Goal: Task Accomplishment & Management: Manage account settings

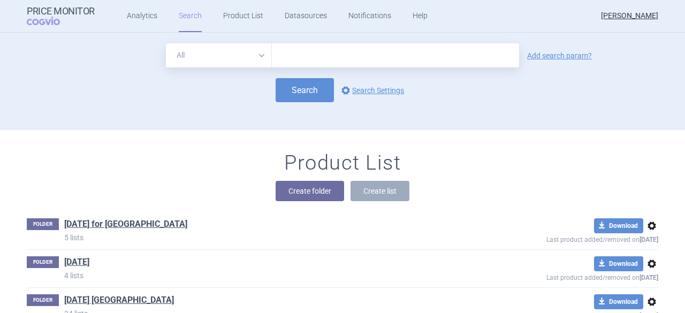
click at [296, 61] on input "text" at bounding box center [395, 55] width 247 height 24
click at [290, 52] on input "text" at bounding box center [395, 55] width 247 height 24
type input "e"
click at [275, 56] on input "text" at bounding box center [395, 55] width 247 height 24
paste input "[MEDICAL_DATA]"
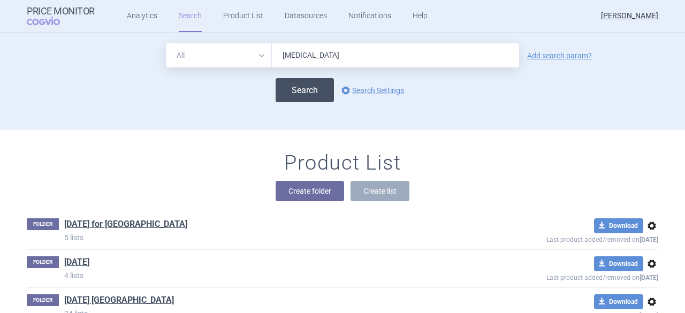
type input "[MEDICAL_DATA]"
click at [293, 88] on button "Search" at bounding box center [305, 90] width 58 height 24
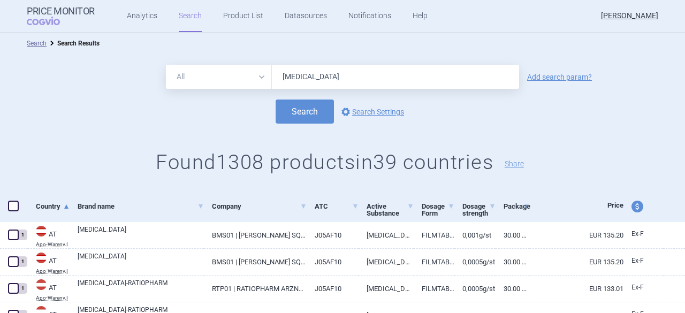
click at [632, 206] on span "price and currency" at bounding box center [638, 207] width 12 height 12
select select "ex-factory"
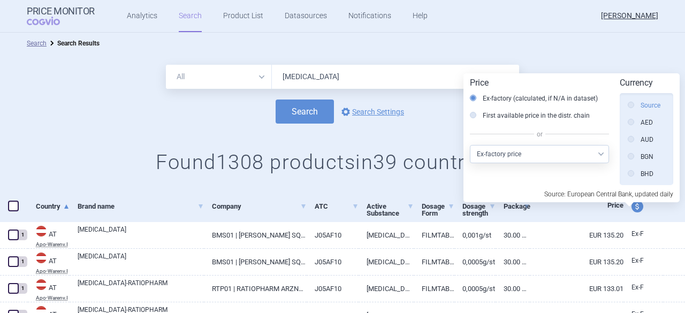
click at [649, 104] on label "Source" at bounding box center [644, 105] width 33 height 11
click at [639, 104] on input "Source" at bounding box center [634, 106] width 11 height 11
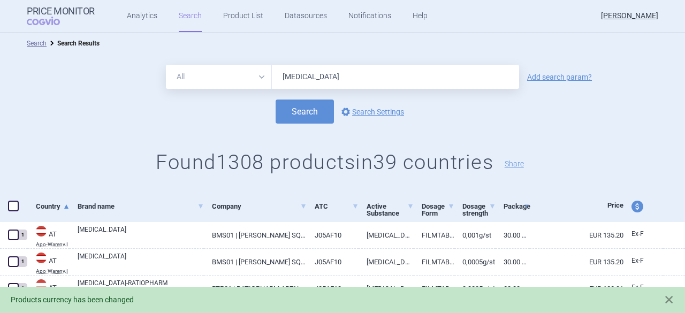
click at [76, 170] on h1 "Found 1308 products in 39 countries Share" at bounding box center [342, 162] width 685 height 25
click at [13, 206] on span at bounding box center [13, 206] width 11 height 11
checkbox input "true"
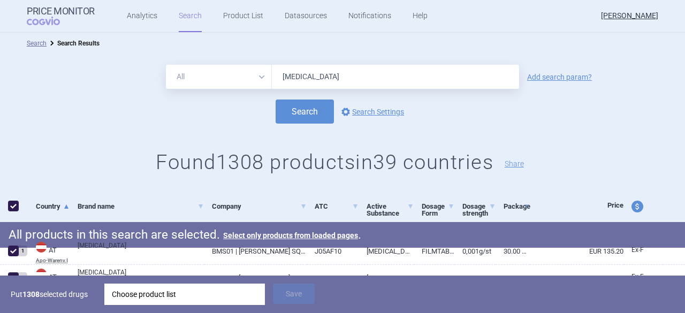
click at [183, 292] on div "Choose product list" at bounding box center [185, 294] width 146 height 21
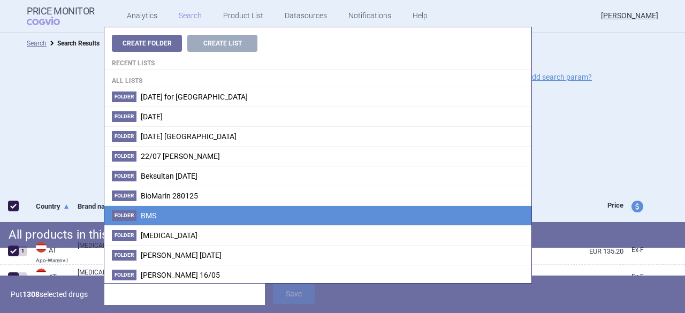
click at [162, 215] on li "Folder BMS" at bounding box center [317, 216] width 427 height 20
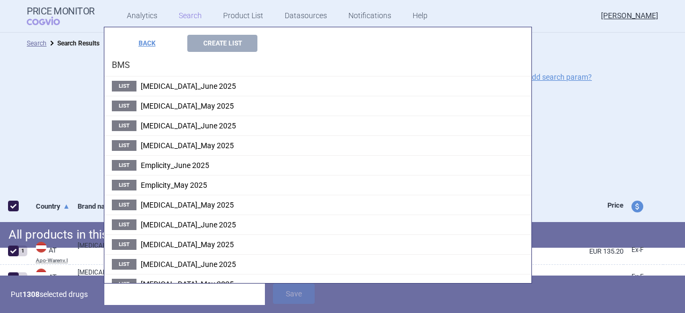
click at [129, 295] on input "search" at bounding box center [184, 294] width 161 height 21
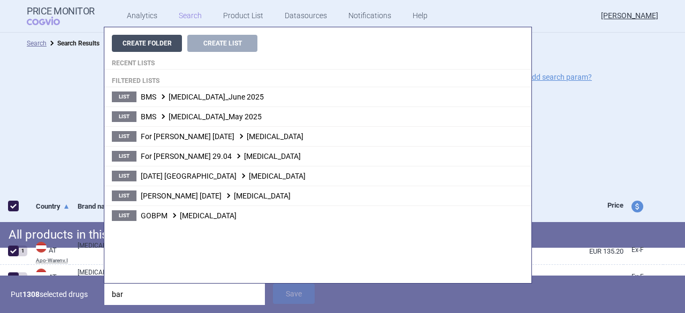
type input "bar"
click at [160, 43] on button "Create Folder" at bounding box center [147, 43] width 70 height 17
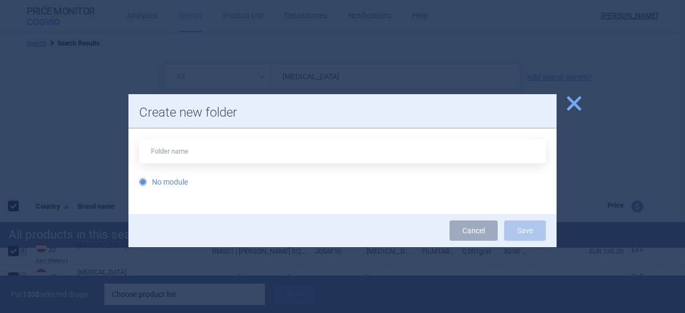
click at [575, 103] on span "close" at bounding box center [574, 103] width 19 height 19
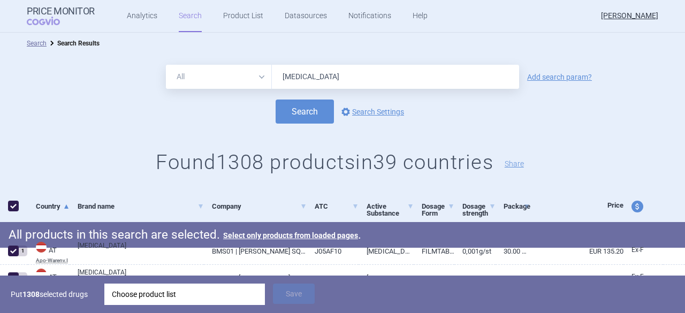
click at [138, 294] on div "Choose product list" at bounding box center [185, 294] width 146 height 21
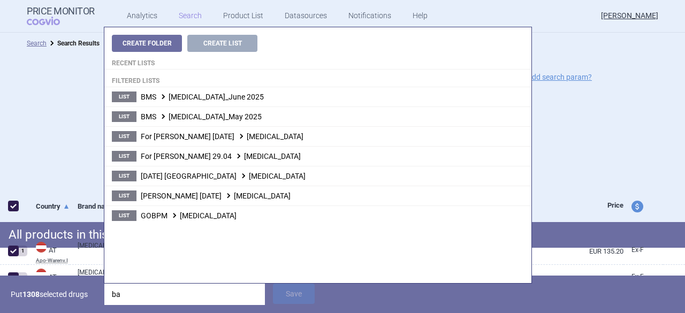
type input "b"
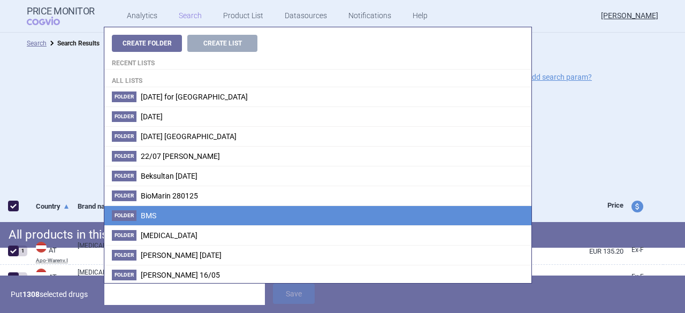
click at [152, 217] on span "BMS" at bounding box center [149, 215] width 16 height 9
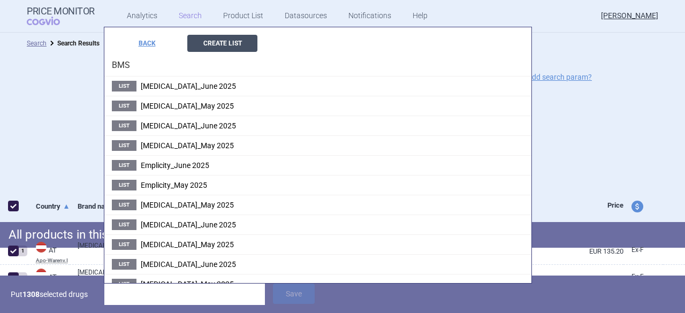
click at [211, 44] on button "Create List" at bounding box center [222, 43] width 70 height 17
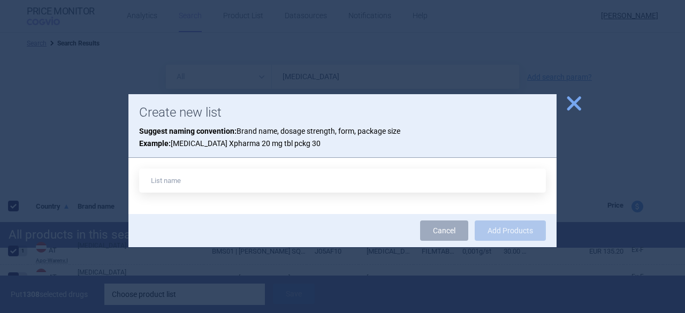
click at [575, 102] on span "close" at bounding box center [574, 103] width 19 height 19
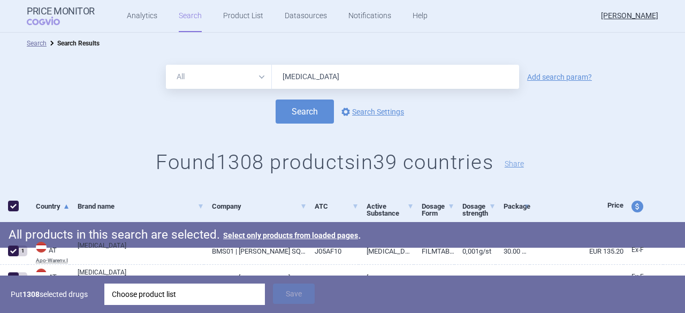
click at [118, 293] on div "Choose product list" at bounding box center [185, 294] width 146 height 21
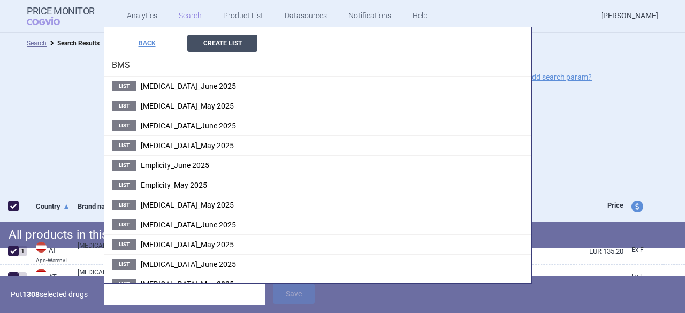
click at [234, 42] on button "Create List" at bounding box center [222, 43] width 70 height 17
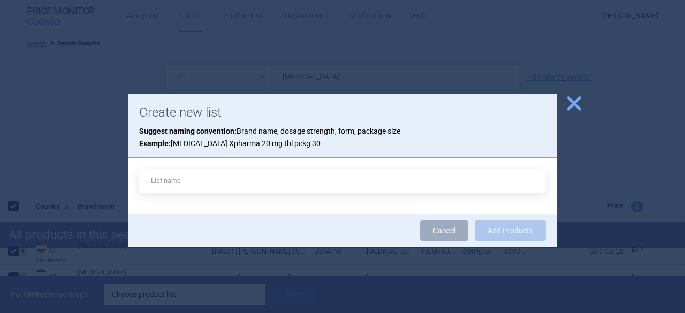
click at [574, 105] on span "close" at bounding box center [574, 103] width 19 height 19
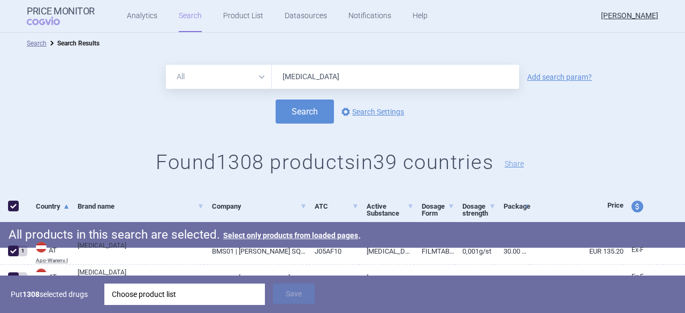
click at [163, 290] on div "Choose product list" at bounding box center [185, 294] width 146 height 21
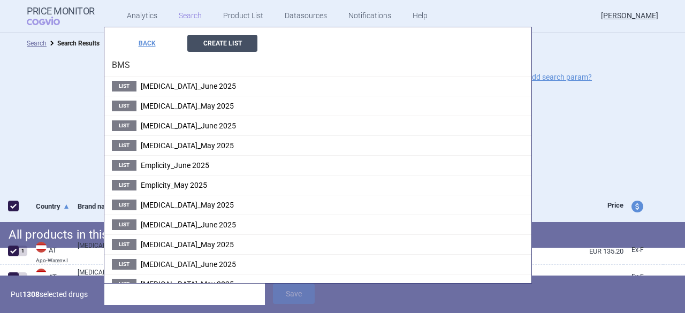
click at [237, 46] on button "Create List" at bounding box center [222, 43] width 70 height 17
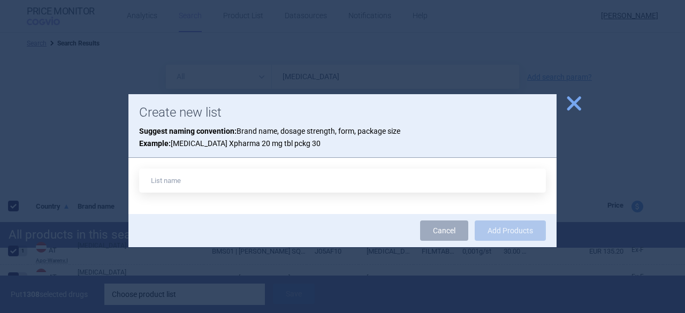
click at [574, 101] on span "close" at bounding box center [574, 103] width 19 height 19
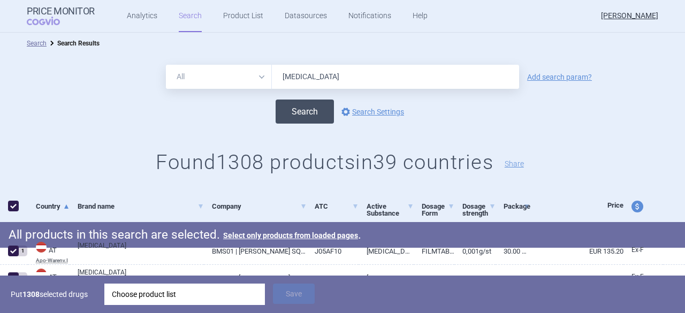
click at [303, 109] on button "Search" at bounding box center [305, 112] width 58 height 24
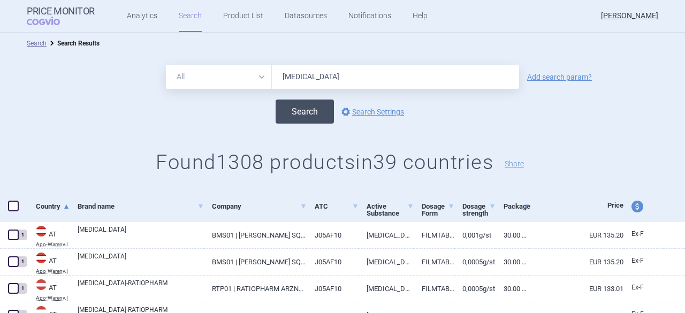
click at [294, 114] on button "Search" at bounding box center [305, 112] width 58 height 24
click at [12, 205] on span at bounding box center [13, 206] width 11 height 11
checkbox input "true"
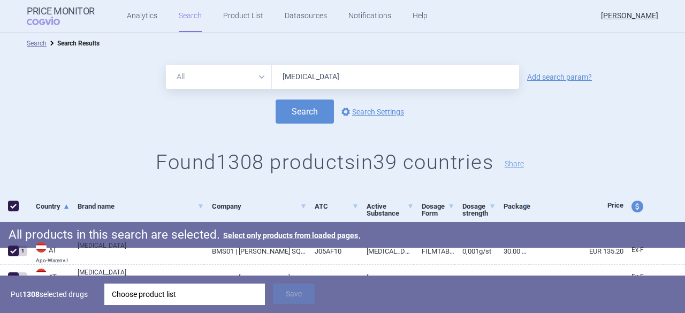
click at [164, 292] on div "Choose product list" at bounding box center [185, 294] width 146 height 21
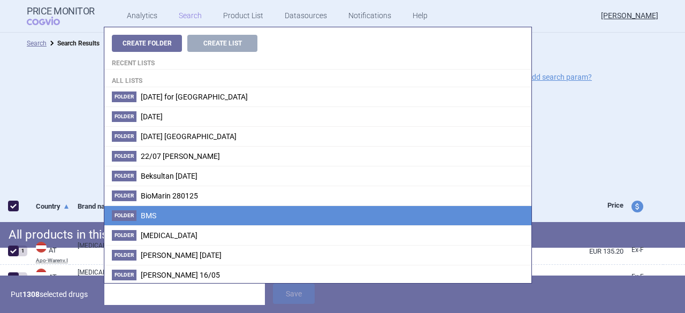
click at [141, 215] on span "BMS" at bounding box center [149, 215] width 16 height 9
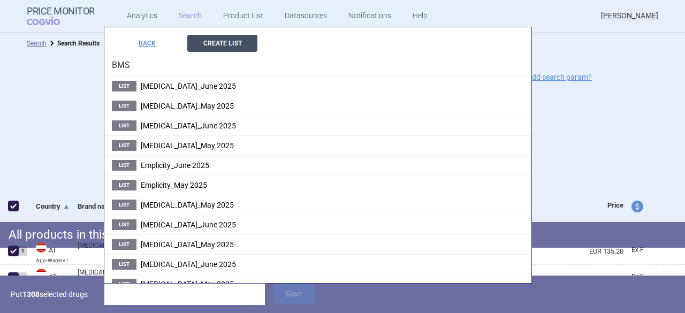
click at [236, 45] on button "Create List" at bounding box center [222, 43] width 70 height 17
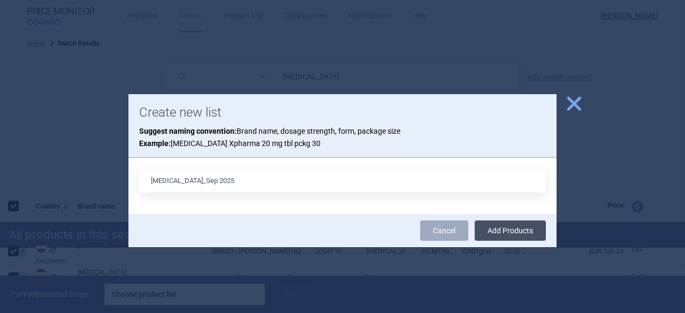
type input "[MEDICAL_DATA]_Sep 2025"
click at [515, 230] on button "Add Products" at bounding box center [510, 231] width 71 height 20
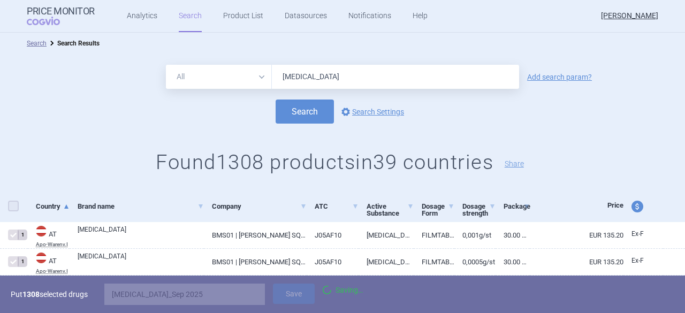
checkbox input "false"
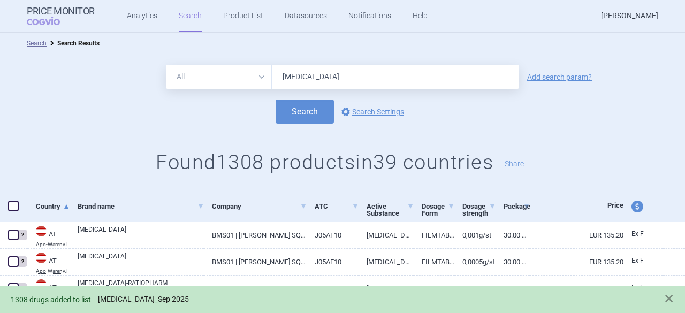
click at [124, 301] on link "[MEDICAL_DATA]_Sep 2025" at bounding box center [143, 299] width 91 height 9
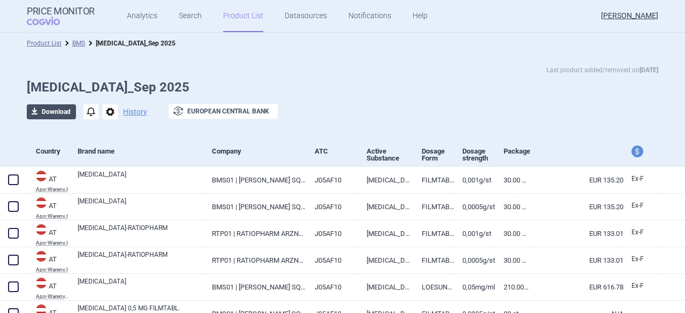
click at [48, 112] on button "download Download" at bounding box center [51, 111] width 49 height 15
select select "EUR"
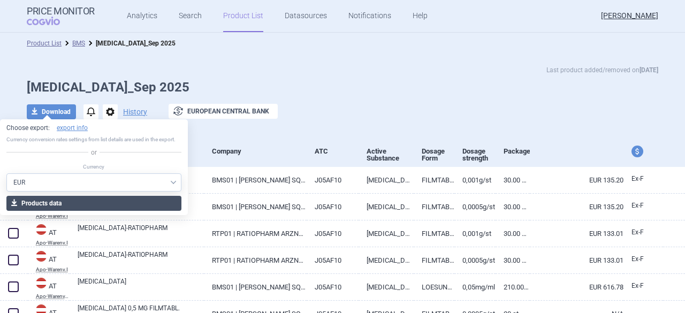
click at [50, 200] on button "download Products data" at bounding box center [93, 203] width 175 height 15
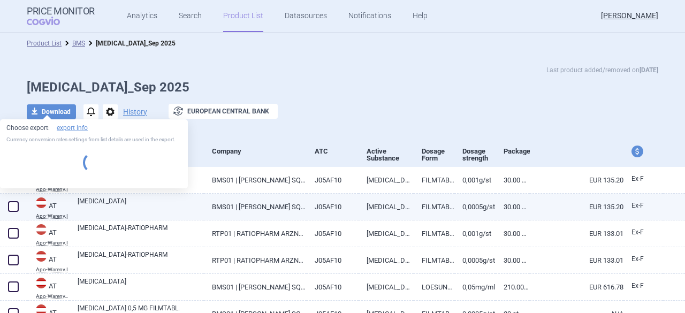
select select "EUR"
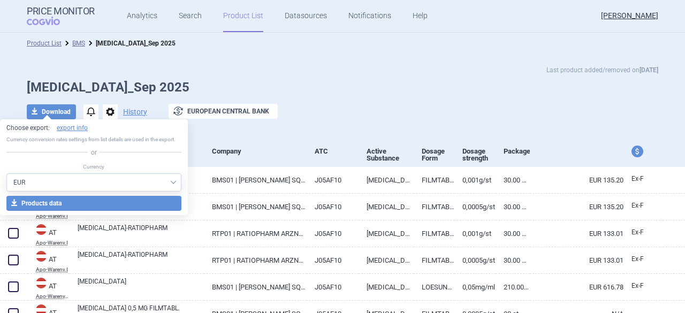
click at [384, 91] on h1 "[MEDICAL_DATA]_Sep 2025" at bounding box center [343, 88] width 632 height 16
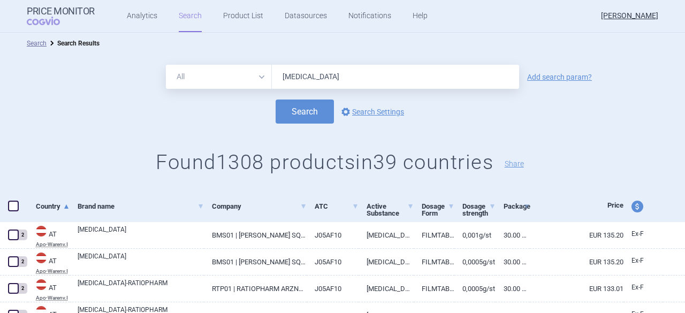
drag, startPoint x: 336, startPoint y: 80, endPoint x: 250, endPoint y: 70, distance: 86.9
click at [250, 70] on div "All Brand Name ATC Company Active Substance Country Newer than [MEDICAL_DATA]" at bounding box center [342, 77] width 353 height 24
type input "F"
type input "[MEDICAL_DATA]"
click at [303, 112] on button "Search" at bounding box center [305, 112] width 58 height 24
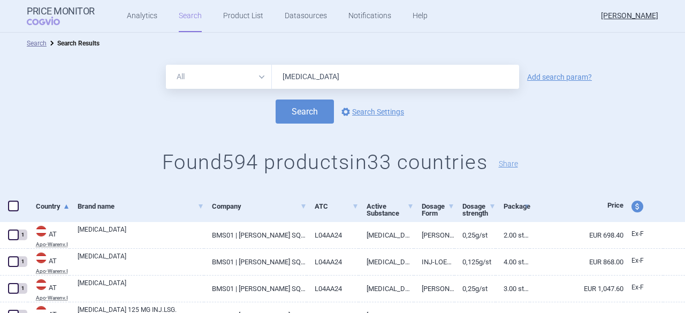
click at [632, 208] on span "price and currency" at bounding box center [638, 207] width 12 height 12
select select "ex-factory"
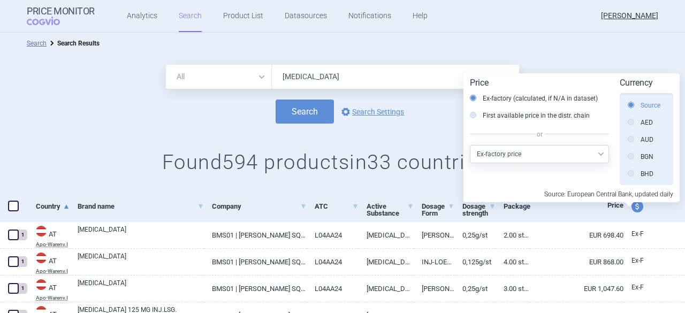
click at [653, 106] on label "Source" at bounding box center [644, 105] width 33 height 11
click at [645, 104] on label "Source" at bounding box center [644, 105] width 33 height 11
click at [639, 104] on input "Source" at bounding box center [634, 106] width 11 height 11
click at [573, 62] on div "All Brand Name ATC Company Active Substance Country Newer than [MEDICAL_DATA] A…" at bounding box center [342, 123] width 685 height 138
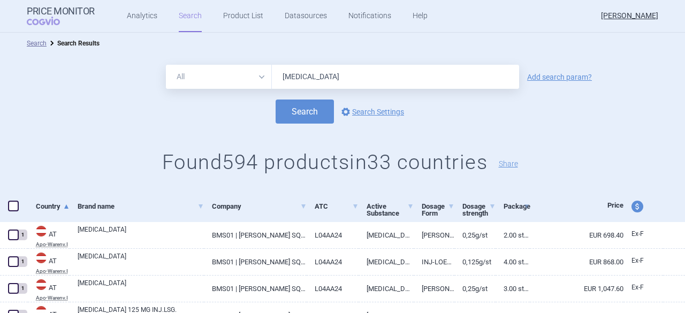
click at [16, 205] on span at bounding box center [13, 206] width 11 height 11
checkbox input "true"
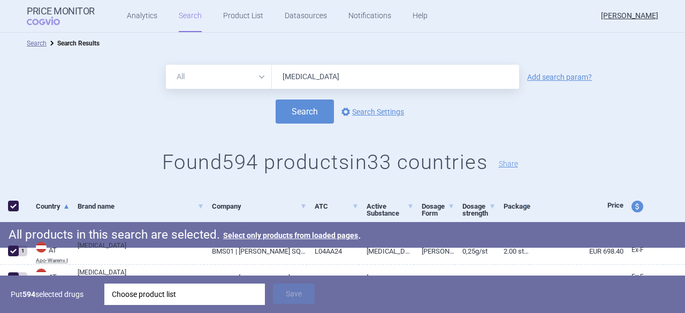
click at [182, 295] on div "Choose product list" at bounding box center [185, 294] width 146 height 21
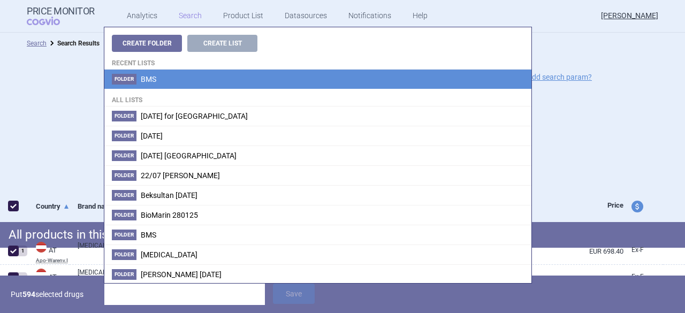
click at [156, 78] on li "Folder BMS" at bounding box center [317, 79] width 427 height 19
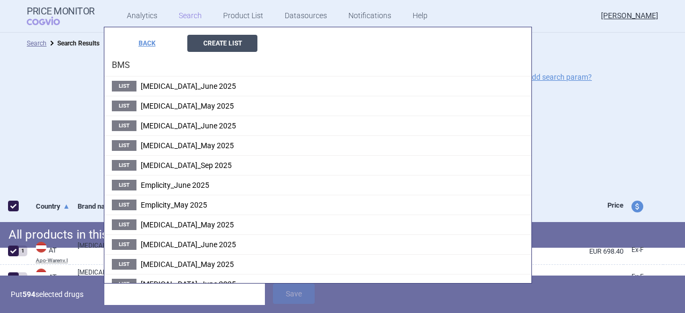
click at [229, 42] on button "Create List" at bounding box center [222, 43] width 70 height 17
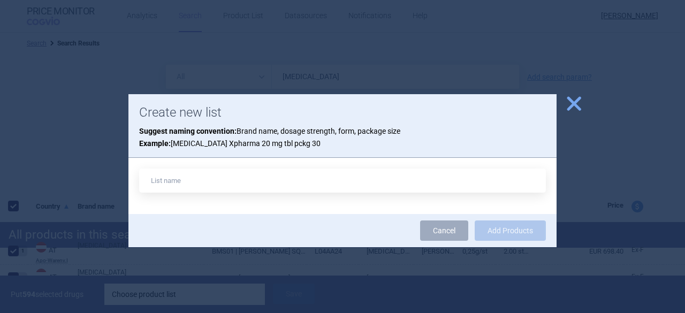
click at [164, 179] on input "text" at bounding box center [342, 181] width 407 height 24
type input "[MEDICAL_DATA]_Sep 2025"
click at [496, 229] on button "Add Products" at bounding box center [510, 231] width 71 height 20
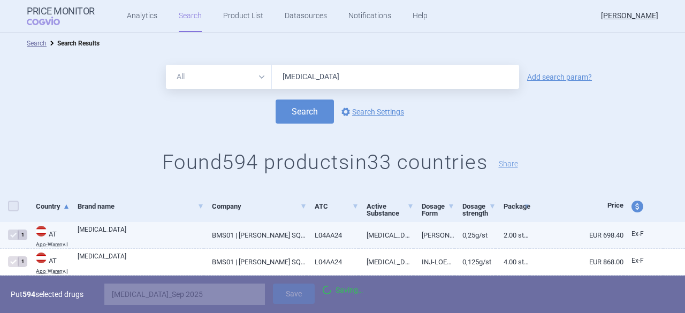
checkbox input "false"
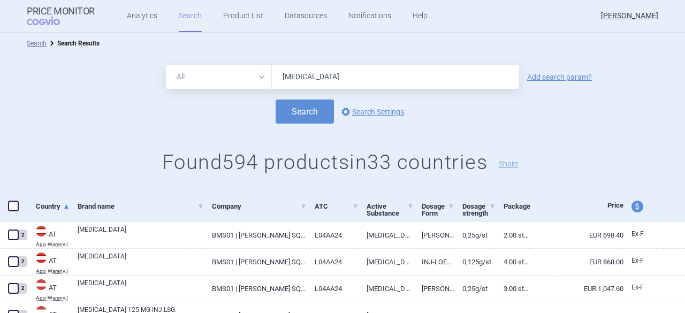
click at [654, 62] on div "All Brand Name ATC Company Active Substance Country Newer than [MEDICAL_DATA] A…" at bounding box center [342, 123] width 685 height 138
click at [300, 112] on button "Search" at bounding box center [305, 112] width 58 height 24
click at [632, 209] on span "price and currency" at bounding box center [638, 207] width 12 height 12
select select "ex-factory"
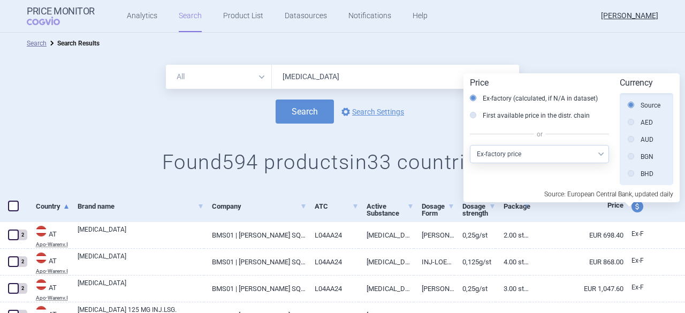
click at [573, 53] on div "Search Search Results" at bounding box center [342, 43] width 685 height 21
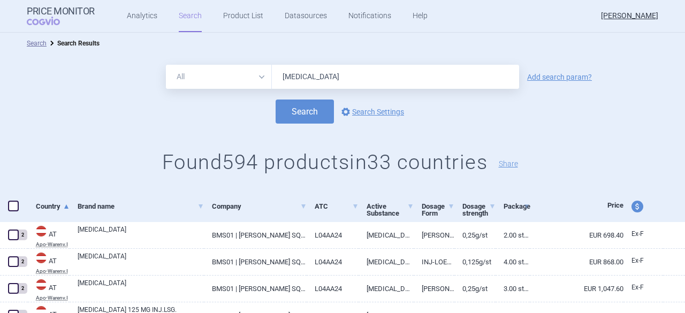
click at [13, 208] on span at bounding box center [13, 206] width 11 height 11
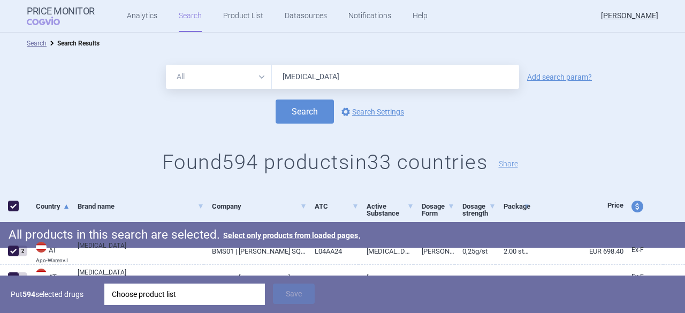
click at [154, 293] on div "Choose product list" at bounding box center [185, 294] width 146 height 21
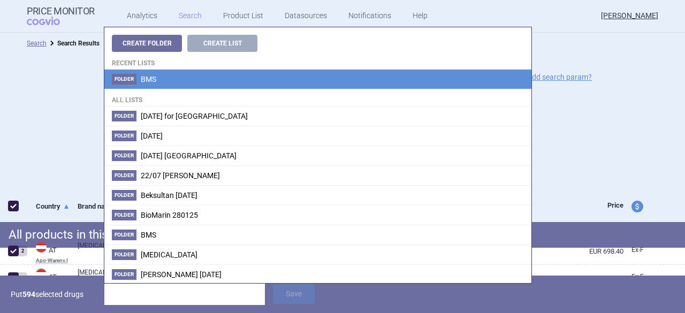
click at [148, 78] on span "BMS" at bounding box center [149, 79] width 16 height 9
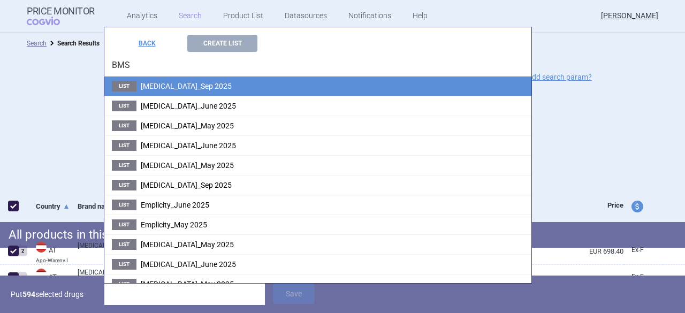
click at [187, 84] on span "[MEDICAL_DATA]_Sep 2025" at bounding box center [186, 86] width 91 height 9
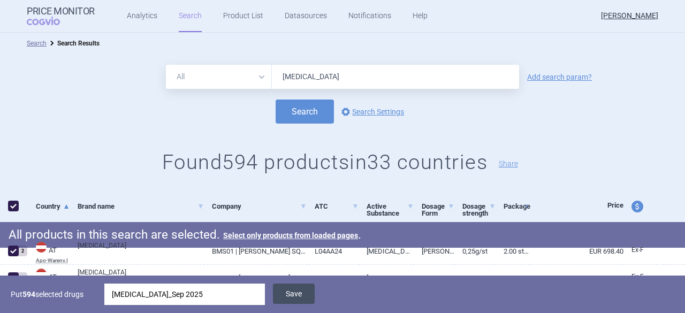
click at [296, 295] on button "Save" at bounding box center [294, 294] width 42 height 20
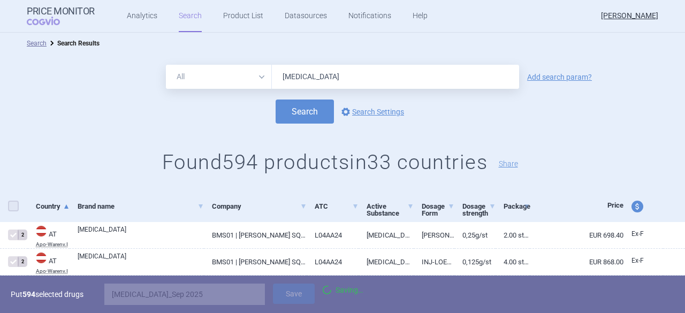
checkbox input "false"
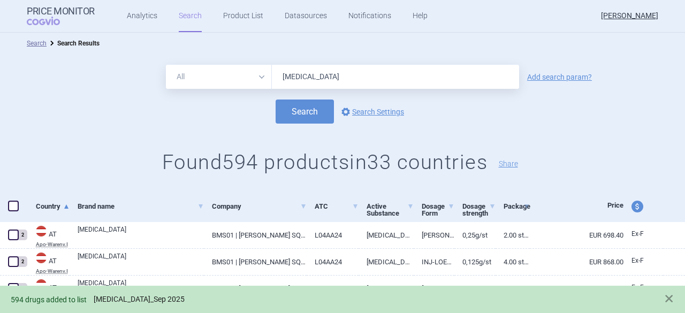
click at [109, 299] on link "[MEDICAL_DATA]_Sep 2025" at bounding box center [139, 299] width 91 height 9
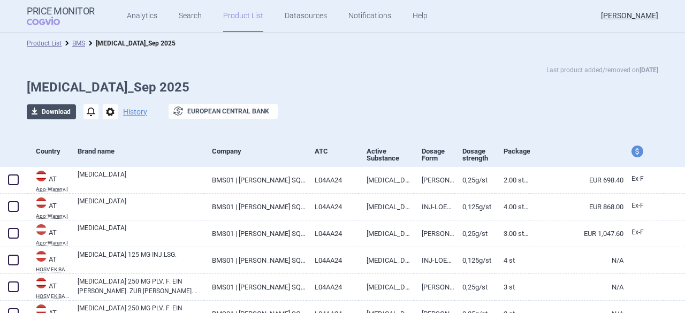
click at [50, 112] on button "download Download" at bounding box center [51, 111] width 49 height 15
select select "EUR"
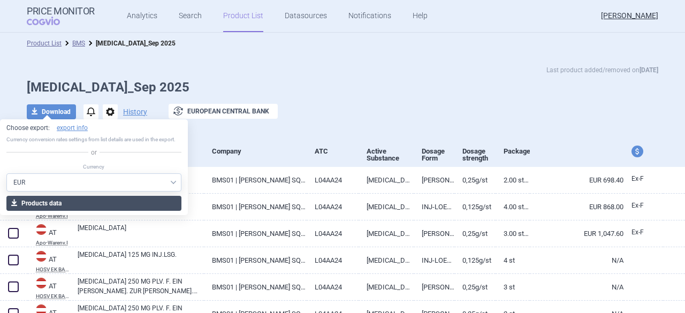
click at [65, 203] on button "download Products data" at bounding box center [93, 203] width 175 height 15
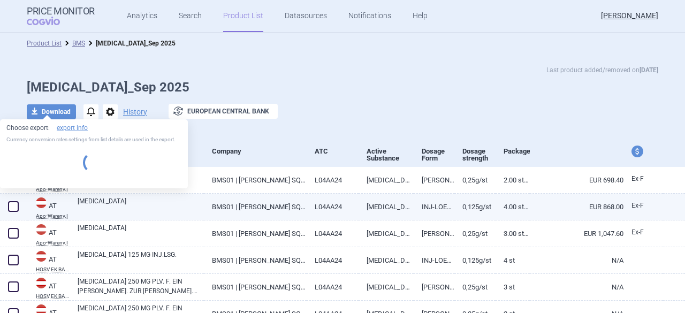
select select "EUR"
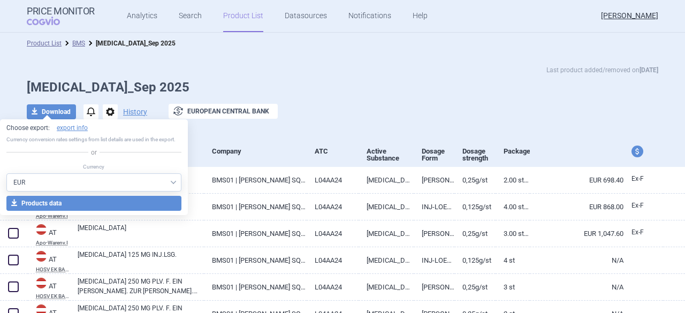
drag, startPoint x: 392, startPoint y: 82, endPoint x: 457, endPoint y: 61, distance: 68.9
click at [393, 82] on h1 "[MEDICAL_DATA]_Sep 2025" at bounding box center [343, 88] width 632 height 16
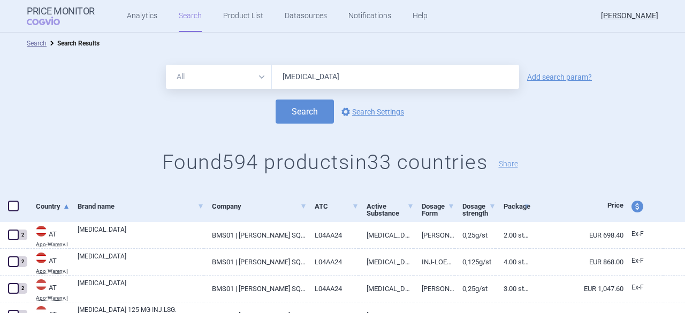
drag, startPoint x: 328, startPoint y: 81, endPoint x: 248, endPoint y: 75, distance: 79.5
click at [248, 75] on div "All Brand Name ATC Company Active Substance Country Newer than [MEDICAL_DATA]" at bounding box center [342, 77] width 353 height 24
type input "[MEDICAL_DATA]"
click at [309, 109] on button "Search" at bounding box center [305, 112] width 58 height 24
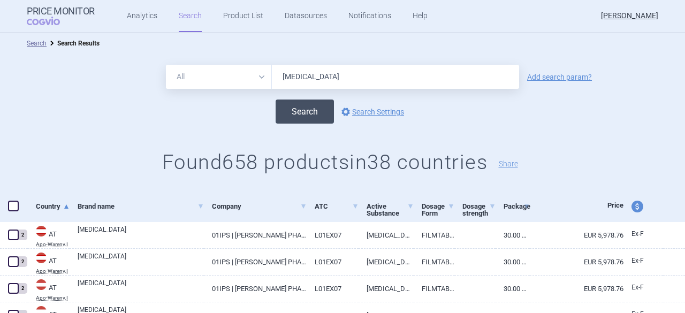
click at [305, 112] on button "Search" at bounding box center [305, 112] width 58 height 24
click at [632, 209] on span "price and currency" at bounding box center [638, 207] width 12 height 12
select select "ex-factory"
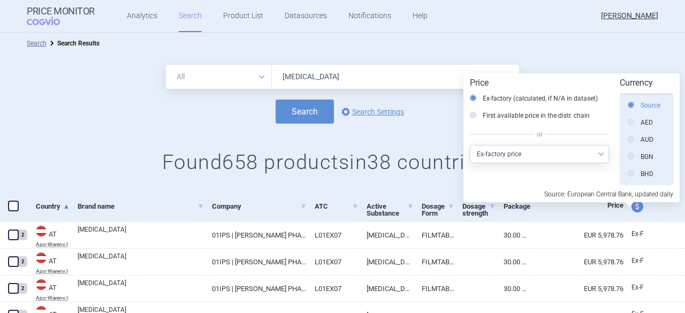
click at [653, 104] on label "Source" at bounding box center [644, 105] width 33 height 11
click at [639, 104] on input "Source" at bounding box center [634, 106] width 11 height 11
click at [543, 53] on div "Search Search Results" at bounding box center [342, 43] width 685 height 21
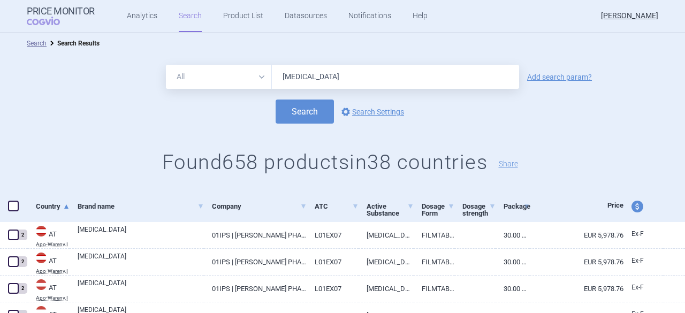
click at [12, 206] on span at bounding box center [13, 206] width 11 height 11
checkbox input "true"
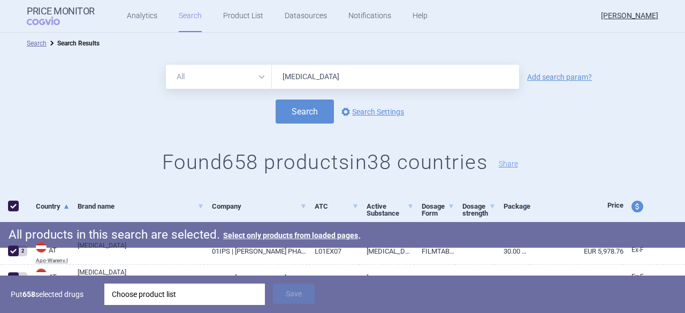
click at [171, 294] on div "Choose product list" at bounding box center [185, 294] width 146 height 21
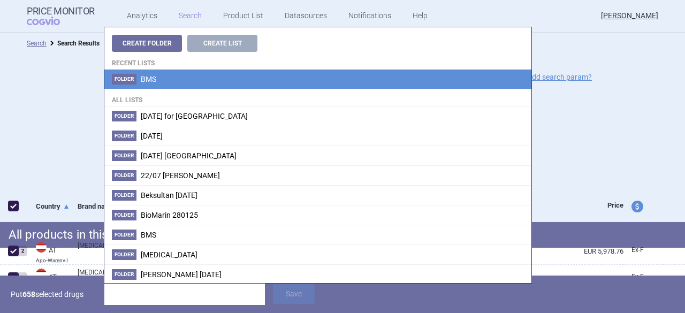
click at [155, 77] on span "BMS" at bounding box center [149, 79] width 16 height 9
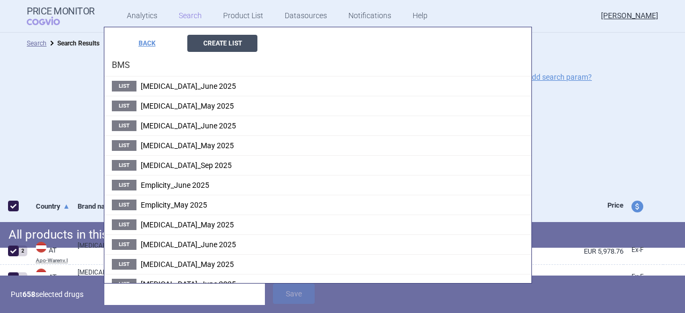
click at [215, 43] on button "Create List" at bounding box center [222, 43] width 70 height 17
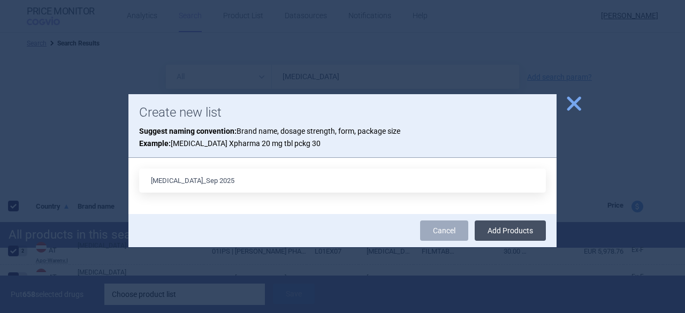
type input "[MEDICAL_DATA]_Sep 2025"
click at [529, 230] on button "Add Products" at bounding box center [510, 231] width 71 height 20
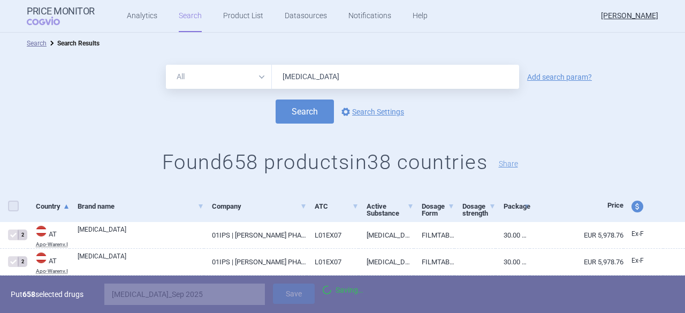
checkbox input "false"
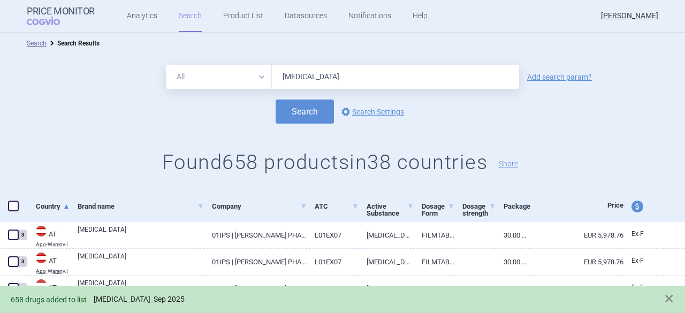
click at [139, 301] on link "[MEDICAL_DATA]_Sep 2025" at bounding box center [139, 299] width 91 height 9
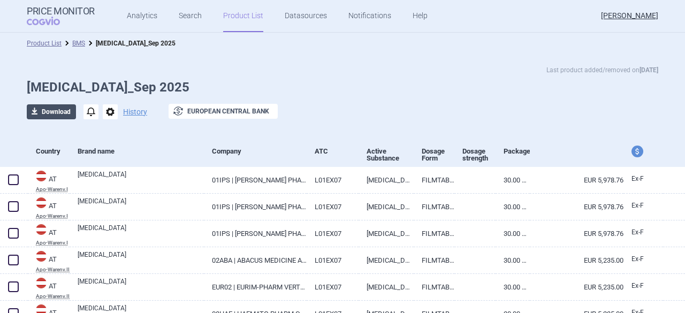
click at [40, 111] on button "download Download" at bounding box center [51, 111] width 49 height 15
select select "EUR"
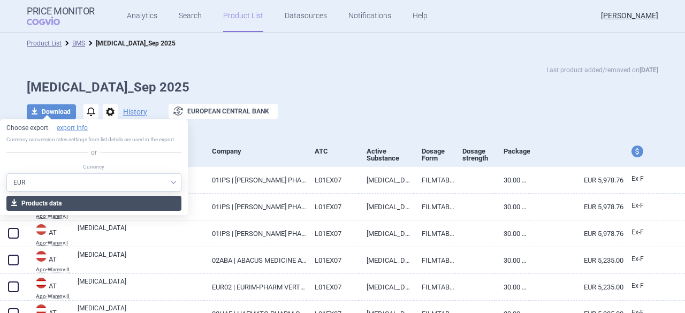
click at [107, 203] on button "download Products data" at bounding box center [93, 203] width 175 height 15
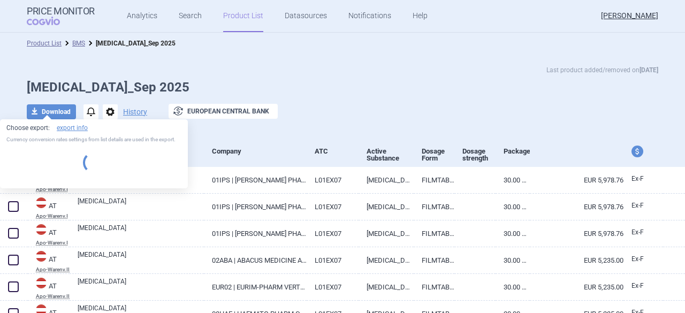
select select "EUR"
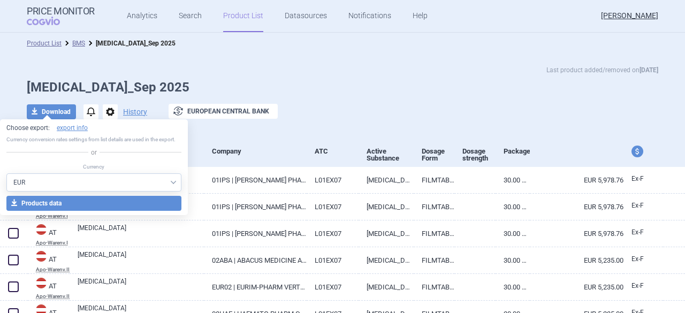
drag, startPoint x: 412, startPoint y: 60, endPoint x: 428, endPoint y: 68, distance: 18.0
click at [412, 60] on div "Last product added/removed on [DATE] [MEDICAL_DATA]_Sep 2025 download Download …" at bounding box center [342, 95] width 685 height 82
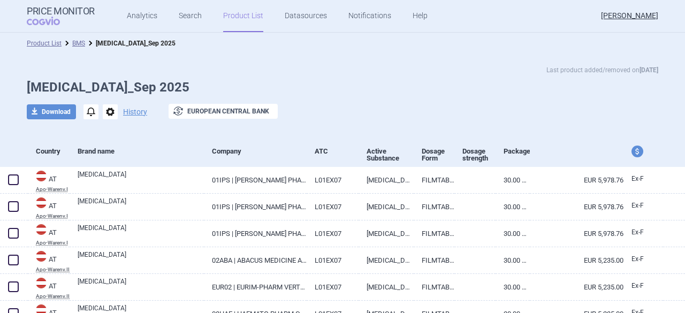
click at [508, 98] on div "Last product added/removed on [DATE] [MEDICAL_DATA]_Sep 2025 download Download …" at bounding box center [342, 98] width 675 height 66
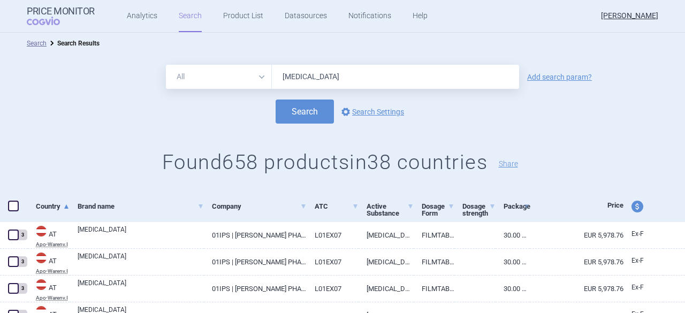
drag, startPoint x: 308, startPoint y: 75, endPoint x: 214, endPoint y: 64, distance: 94.4
click at [214, 64] on div "All Brand Name ATC Company Active Substance Country Newer than [MEDICAL_DATA] A…" at bounding box center [342, 123] width 685 height 138
type input "[MEDICAL_DATA]"
click at [303, 112] on button "Search" at bounding box center [305, 112] width 58 height 24
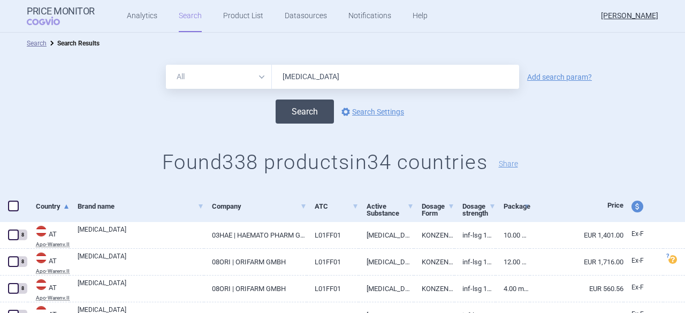
click at [305, 107] on button "Search" at bounding box center [305, 112] width 58 height 24
click at [303, 115] on button "Search" at bounding box center [305, 112] width 58 height 24
click at [632, 204] on span "price and currency" at bounding box center [638, 207] width 12 height 12
select select "ex-factory"
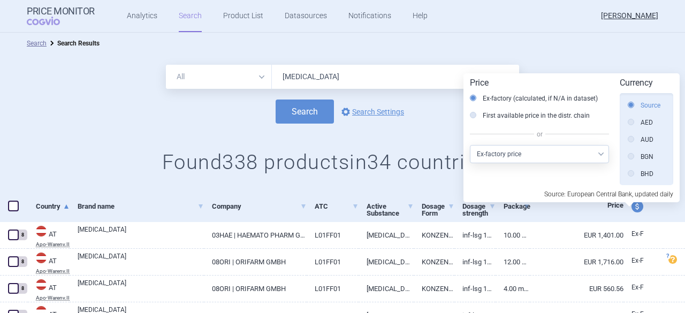
click at [647, 104] on label "Source" at bounding box center [644, 105] width 33 height 11
click at [639, 104] on input "Source" at bounding box center [634, 106] width 11 height 11
click at [553, 44] on ul "Search Search Results" at bounding box center [343, 43] width 632 height 11
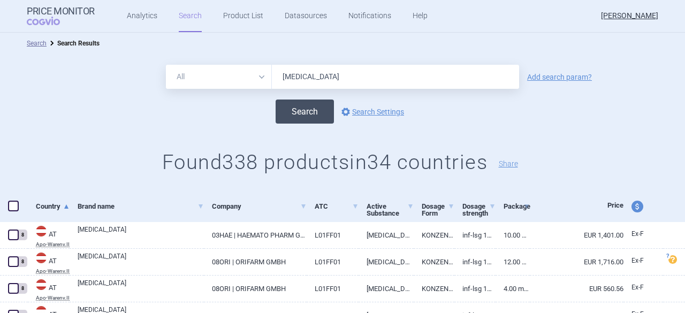
click at [285, 115] on button "Search" at bounding box center [305, 112] width 58 height 24
click at [16, 205] on span at bounding box center [13, 206] width 11 height 11
checkbox input "true"
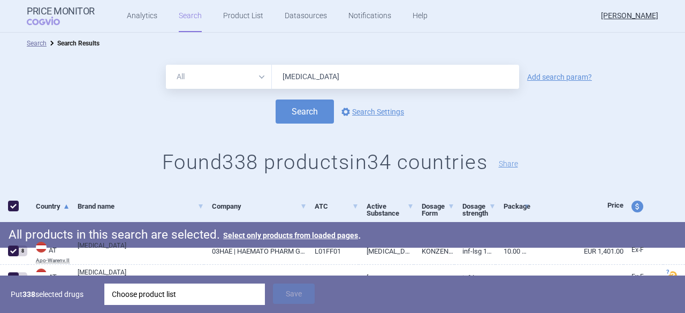
click at [165, 295] on div "Choose product list" at bounding box center [185, 294] width 146 height 21
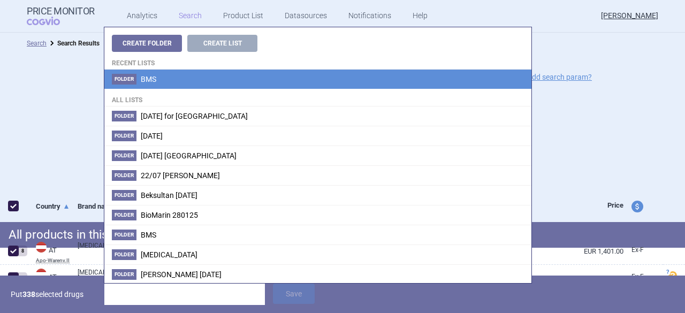
click at [150, 78] on span "BMS" at bounding box center [149, 79] width 16 height 9
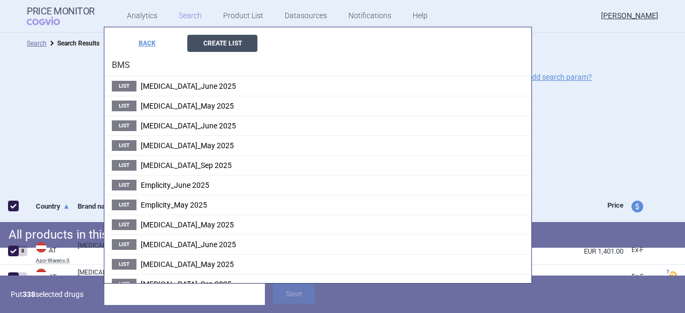
click at [218, 39] on button "Create List" at bounding box center [222, 43] width 70 height 17
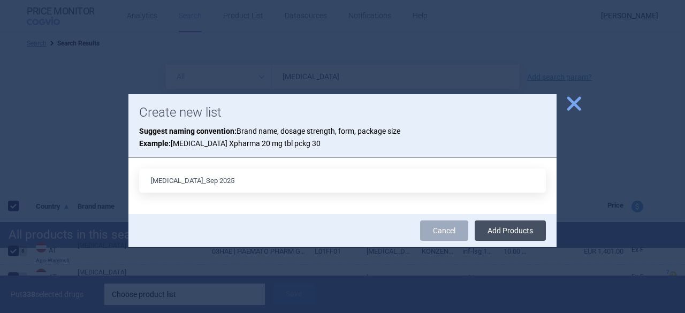
type input "[MEDICAL_DATA]_Sep 2025"
click at [516, 231] on button "Add Products" at bounding box center [510, 231] width 71 height 20
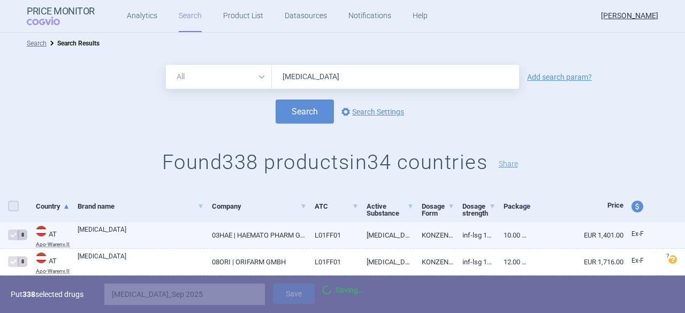
checkbox input "false"
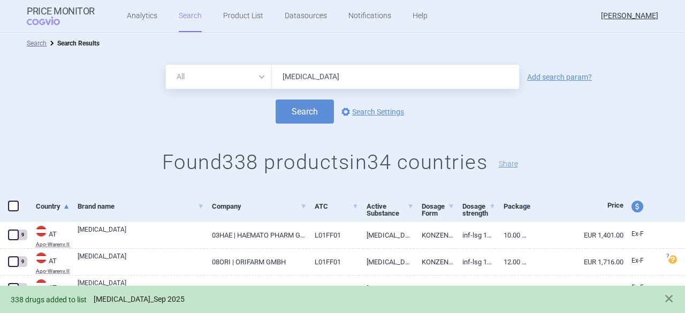
click at [118, 300] on link "[MEDICAL_DATA]_Sep 2025" at bounding box center [139, 299] width 91 height 9
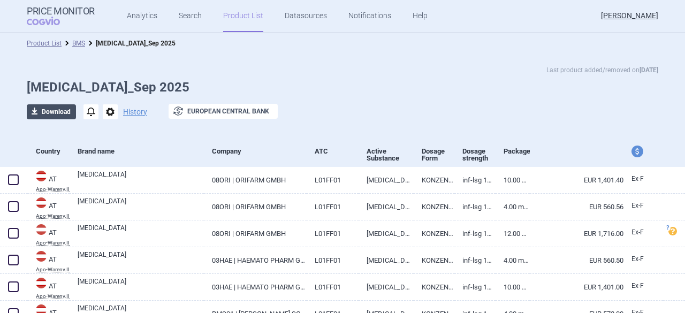
click at [58, 114] on button "download Download" at bounding box center [51, 111] width 49 height 15
select select "EUR"
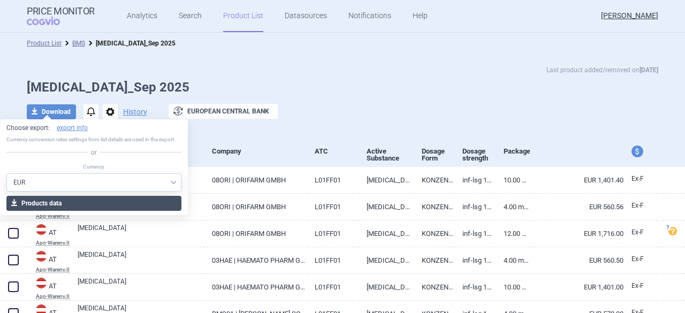
click at [31, 206] on button "download Products data" at bounding box center [93, 203] width 175 height 15
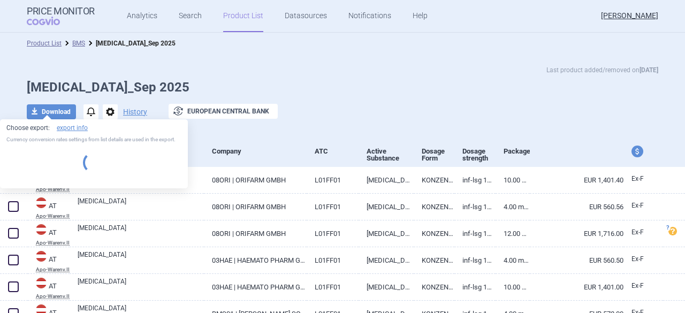
select select "EUR"
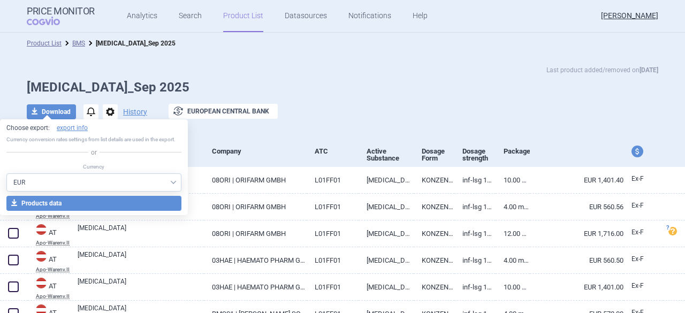
click at [324, 56] on div "Last product added/removed on [DATE] [MEDICAL_DATA]_Sep 2025 download Download …" at bounding box center [342, 95] width 685 height 82
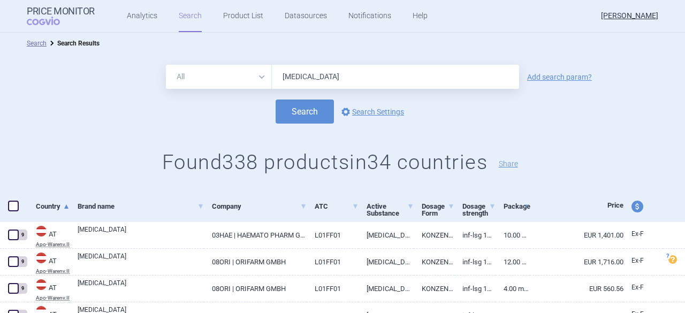
drag, startPoint x: 333, startPoint y: 77, endPoint x: 214, endPoint y: 71, distance: 119.0
click at [214, 71] on div "All Brand Name ATC Company Active Substance Country Newer than [MEDICAL_DATA]" at bounding box center [342, 77] width 353 height 24
type input "[MEDICAL_DATA]"
click at [306, 114] on button "Search" at bounding box center [305, 112] width 58 height 24
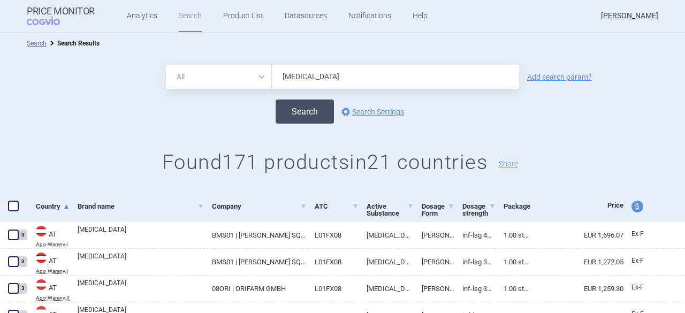
click at [306, 114] on button "Search" at bounding box center [305, 112] width 58 height 24
click at [632, 208] on span "price and currency" at bounding box center [638, 207] width 12 height 12
select select "ex-factory"
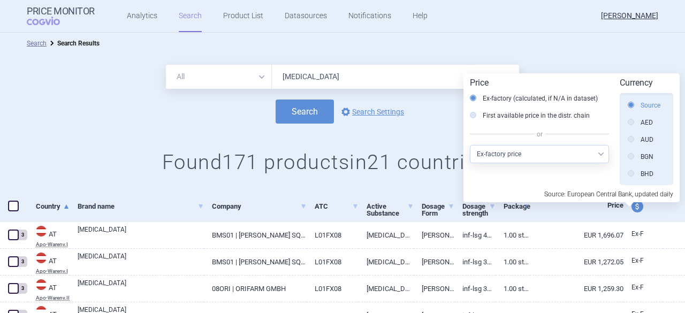
click at [652, 103] on label "Source" at bounding box center [644, 105] width 33 height 11
click at [639, 103] on input "Source" at bounding box center [634, 106] width 11 height 11
click at [542, 54] on div "All Brand Name ATC Company Active Substance Country Newer than [MEDICAL_DATA] A…" at bounding box center [342, 123] width 685 height 138
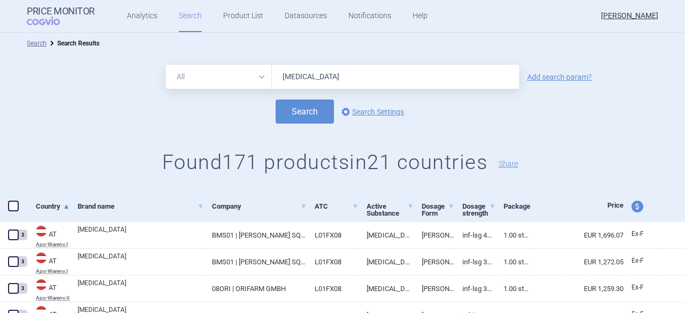
click at [12, 207] on span at bounding box center [13, 206] width 11 height 11
checkbox input "true"
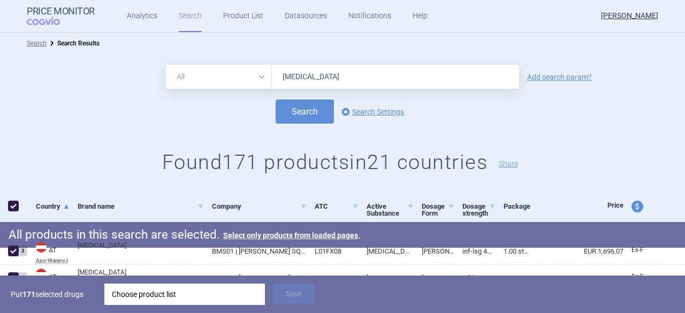
click at [168, 292] on div "Choose product list" at bounding box center [185, 294] width 146 height 21
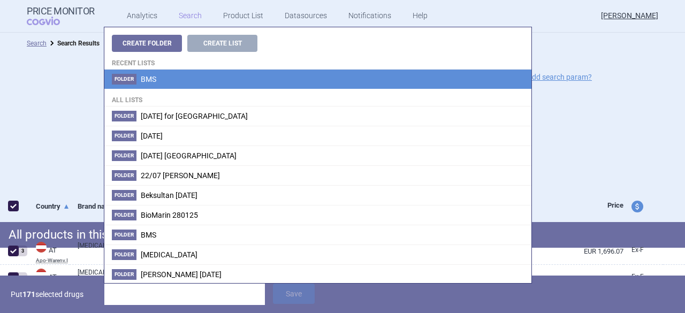
click at [161, 80] on li "Folder BMS" at bounding box center [317, 79] width 427 height 19
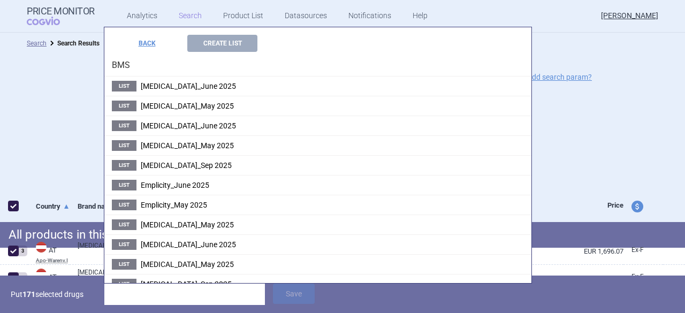
click at [142, 293] on input "search" at bounding box center [184, 294] width 161 height 21
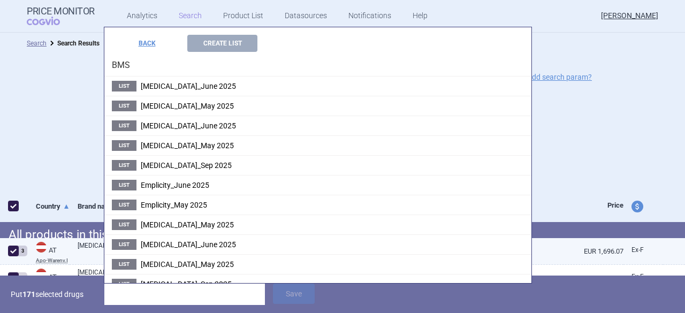
type input "E"
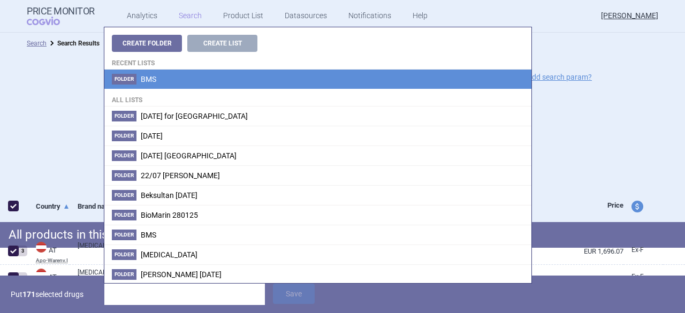
click at [175, 80] on li "Folder BMS" at bounding box center [317, 79] width 427 height 19
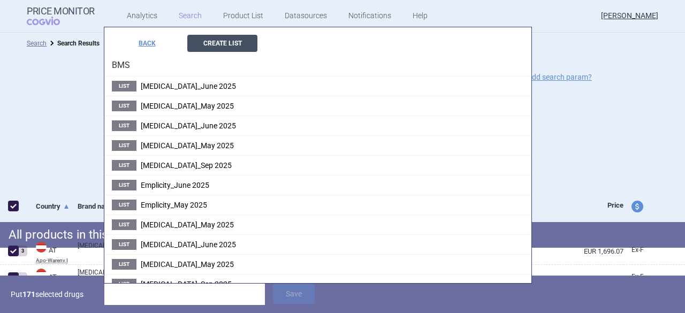
click at [209, 40] on button "Create List" at bounding box center [222, 43] width 70 height 17
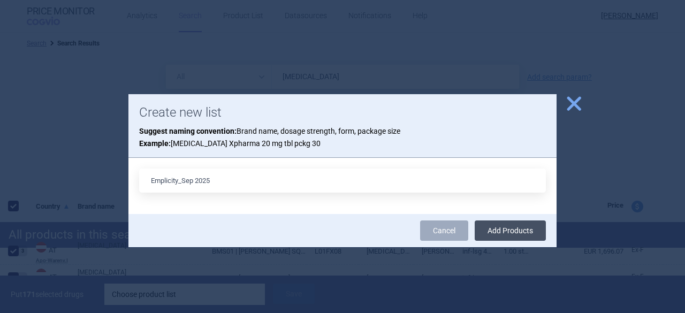
type input "Emplicity_Sep 2025"
click at [518, 233] on button "Add Products" at bounding box center [510, 231] width 71 height 20
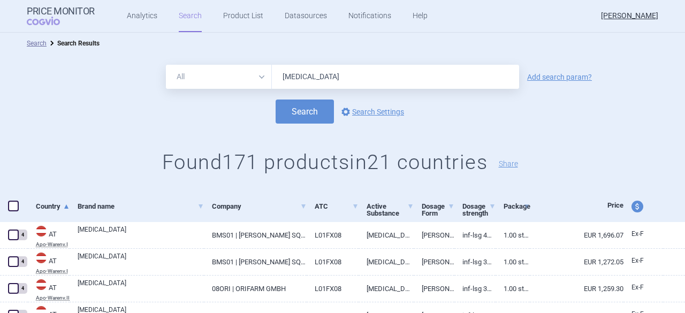
click at [15, 206] on span at bounding box center [13, 206] width 11 height 11
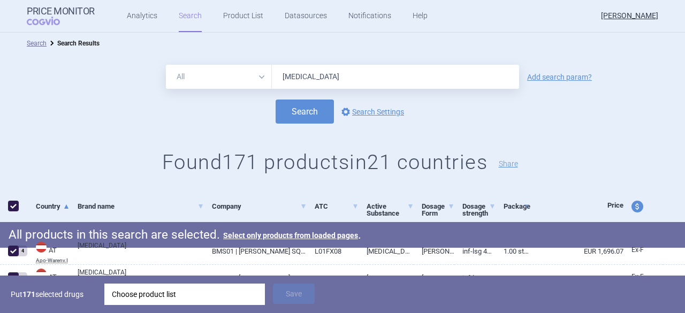
click at [588, 148] on div "All Brand Name ATC Company Active Substance Country Newer than [MEDICAL_DATA] A…" at bounding box center [342, 123] width 685 height 138
click at [15, 207] on span at bounding box center [13, 206] width 11 height 11
checkbox input "false"
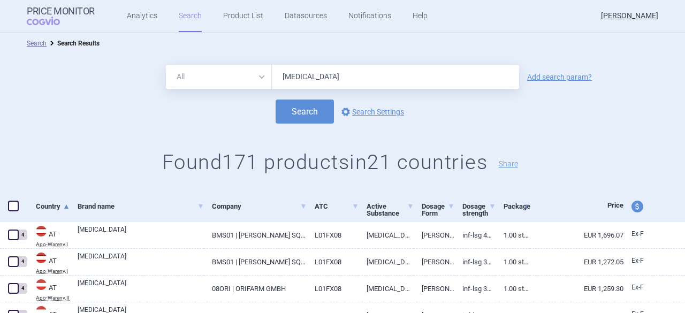
click at [632, 209] on span "price and currency" at bounding box center [638, 207] width 12 height 12
select select "ex-factory"
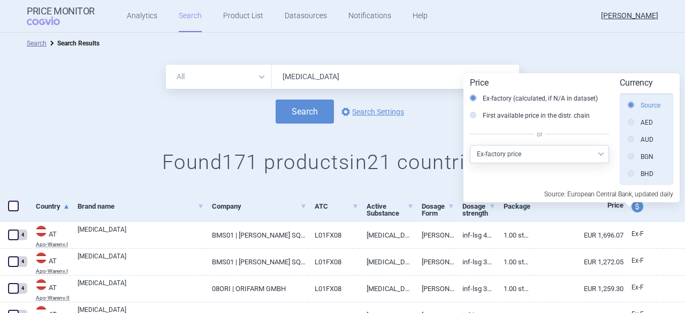
click at [649, 104] on label "Source" at bounding box center [644, 105] width 33 height 11
click at [639, 104] on input "Source" at bounding box center [634, 106] width 11 height 11
click at [565, 42] on ul "Search Search Results" at bounding box center [343, 43] width 632 height 11
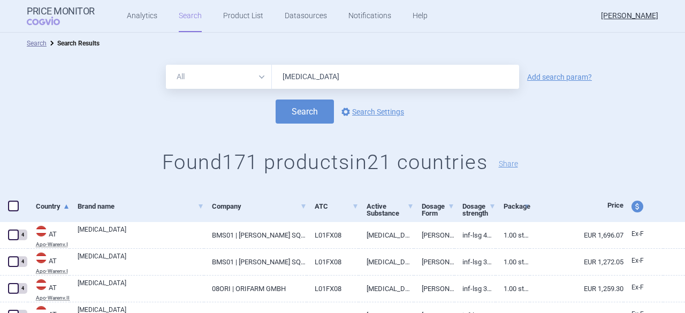
click at [11, 205] on span at bounding box center [13, 206] width 11 height 11
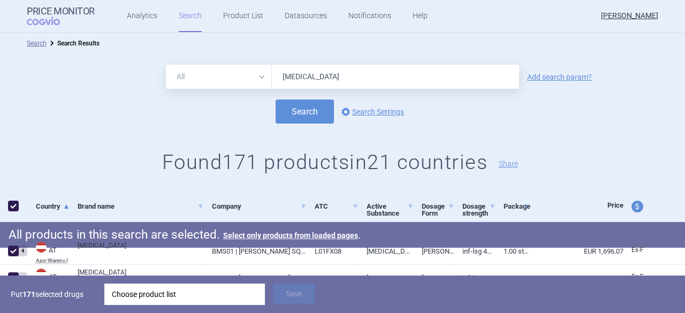
click at [209, 297] on div "Choose product list" at bounding box center [185, 294] width 146 height 21
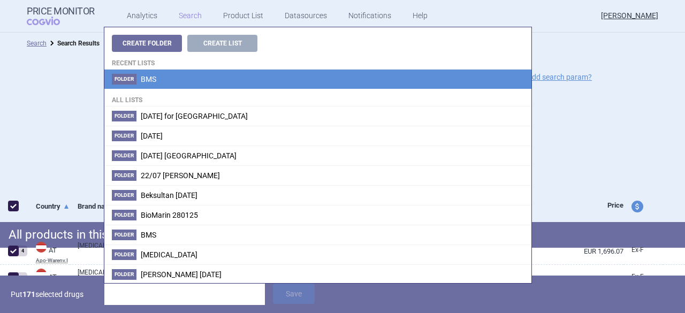
click at [161, 78] on li "Folder BMS" at bounding box center [317, 79] width 427 height 19
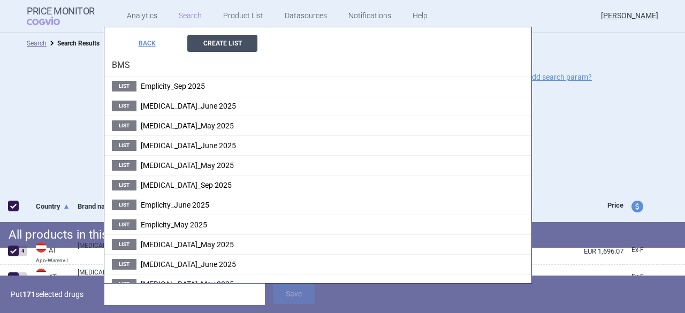
click at [232, 41] on button "Create List" at bounding box center [222, 43] width 70 height 17
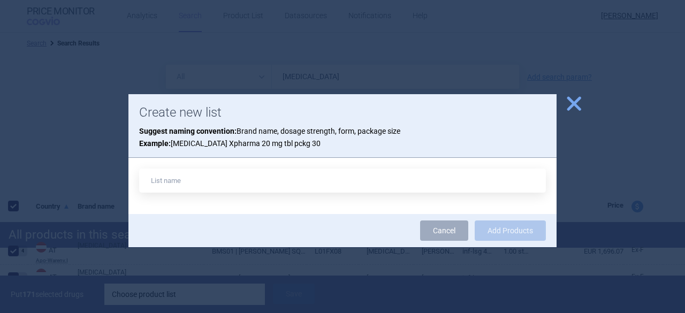
click at [575, 99] on span "close" at bounding box center [574, 103] width 19 height 19
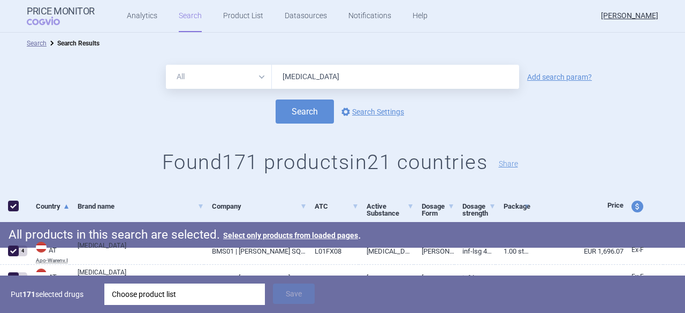
click at [152, 291] on div "Choose product list" at bounding box center [185, 294] width 146 height 21
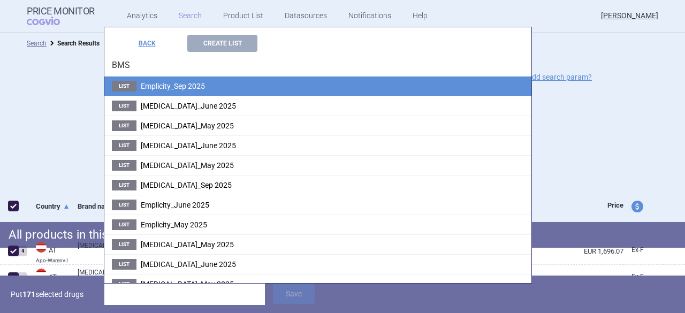
click at [195, 82] on span "Emplicity_Sep 2025" at bounding box center [173, 86] width 64 height 9
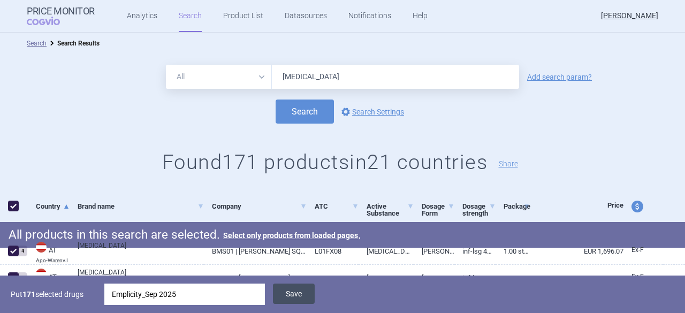
click at [302, 296] on button "Save" at bounding box center [294, 294] width 42 height 20
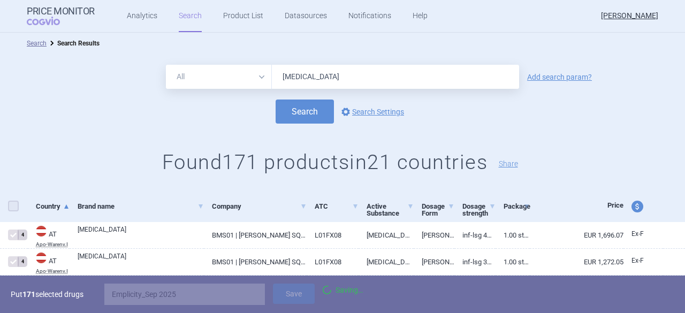
checkbox input "false"
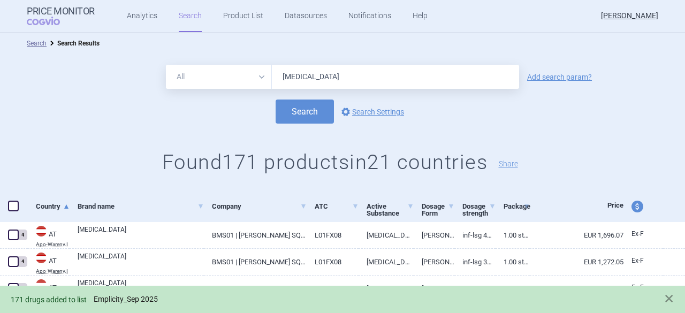
click at [126, 297] on link "Emplicity_Sep 2025" at bounding box center [126, 299] width 64 height 9
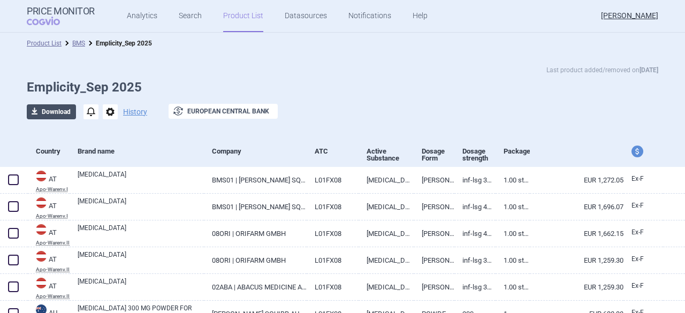
click at [63, 115] on button "download Download" at bounding box center [51, 111] width 49 height 15
select select "EUR"
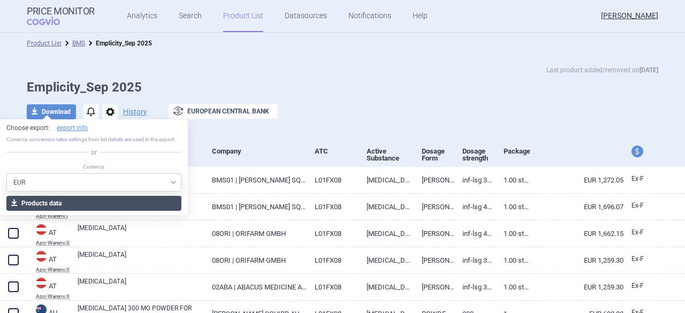
click at [94, 203] on button "download Products data" at bounding box center [93, 203] width 175 height 15
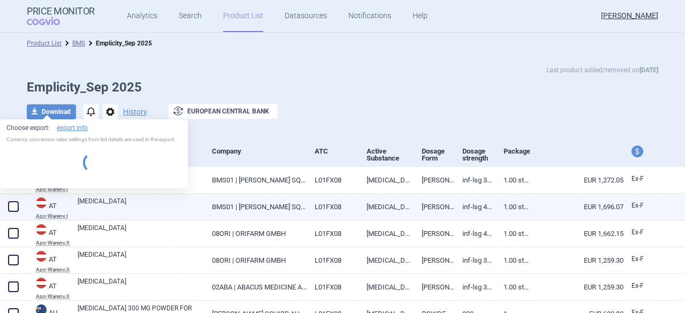
select select "EUR"
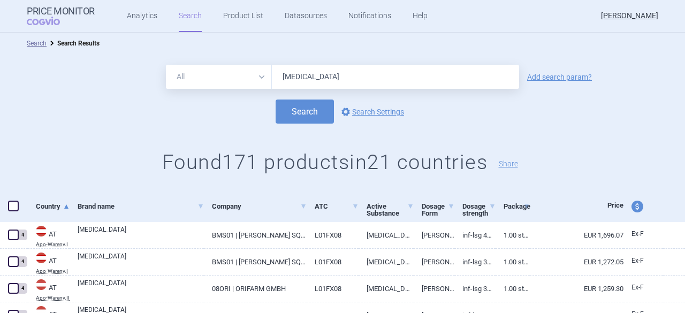
drag, startPoint x: 331, startPoint y: 82, endPoint x: 234, endPoint y: 78, distance: 97.0
click at [234, 78] on div "All Brand Name ATC Company Active Substance Country Newer than [MEDICAL_DATA]" at bounding box center [342, 77] width 353 height 24
type input "ozanimod"
click at [303, 114] on button "Search" at bounding box center [305, 112] width 58 height 24
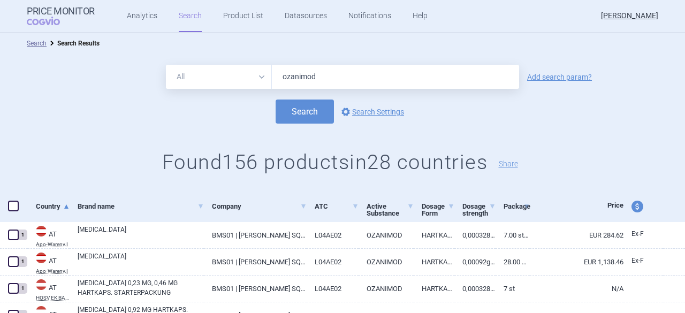
click at [632, 207] on span "price and currency" at bounding box center [638, 207] width 12 height 12
select select "ex-factory"
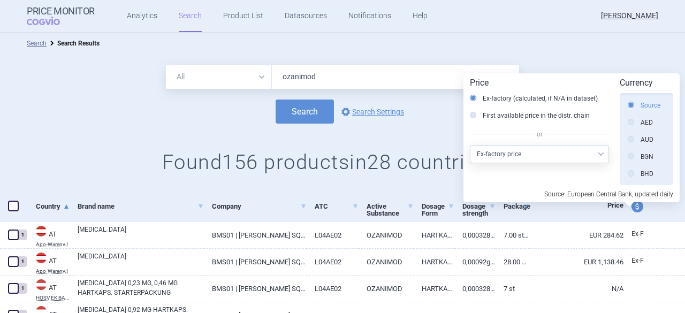
click at [652, 102] on label "Source" at bounding box center [644, 105] width 33 height 11
click at [639, 102] on input "Source" at bounding box center [634, 106] width 11 height 11
click at [85, 107] on div "Search options Search Settings" at bounding box center [342, 112] width 685 height 24
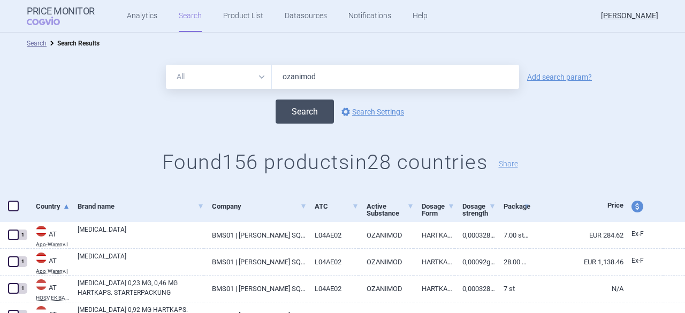
click at [302, 114] on button "Search" at bounding box center [305, 112] width 58 height 24
click at [632, 209] on span "price and currency" at bounding box center [638, 207] width 12 height 12
select select "ex-factory"
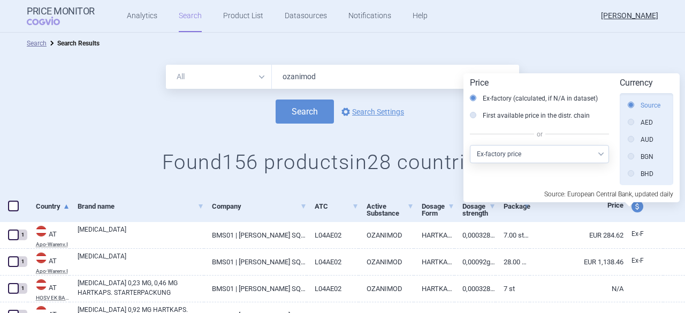
click at [648, 104] on label "Source" at bounding box center [644, 105] width 33 height 11
click at [639, 104] on input "Source" at bounding box center [634, 106] width 11 height 11
click at [108, 108] on div "Search options Search Settings" at bounding box center [342, 112] width 685 height 24
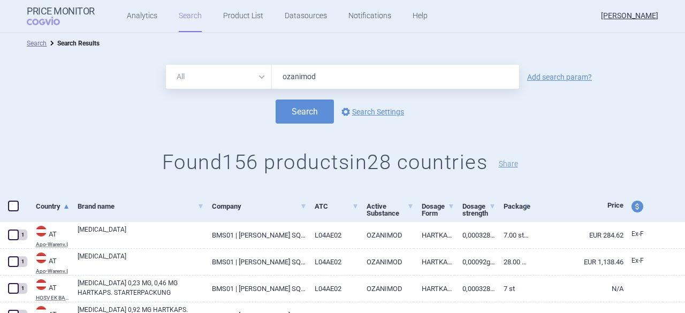
click at [14, 207] on span at bounding box center [13, 206] width 11 height 11
checkbox input "true"
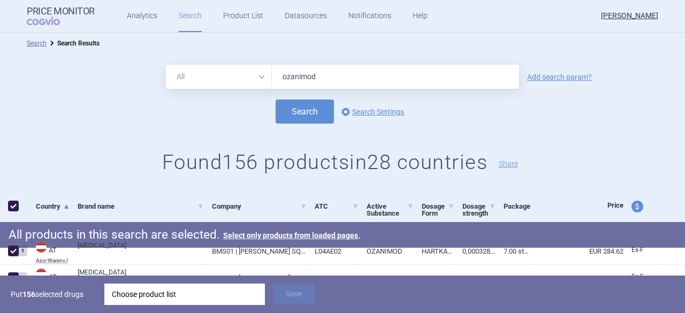
click at [171, 298] on div "Choose product list" at bounding box center [185, 294] width 146 height 21
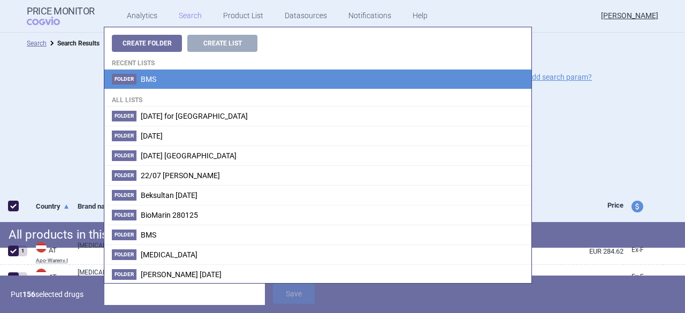
click at [187, 80] on li "Folder BMS" at bounding box center [317, 79] width 427 height 19
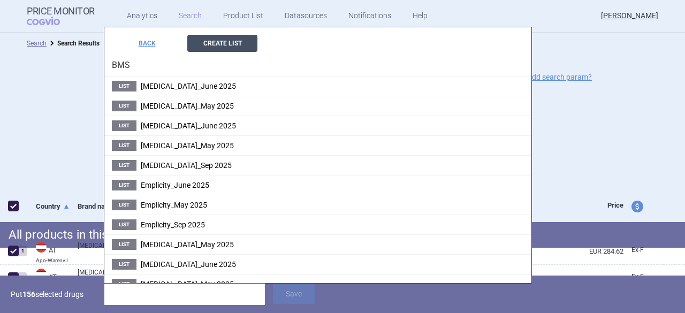
click at [198, 43] on button "Create List" at bounding box center [222, 43] width 70 height 17
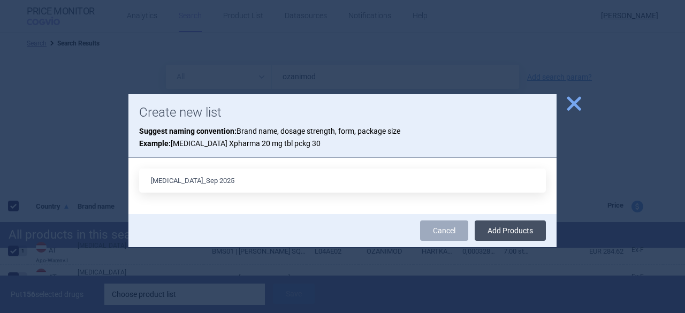
type input "[MEDICAL_DATA]_Sep 2025"
click at [514, 232] on button "Add Products" at bounding box center [510, 231] width 71 height 20
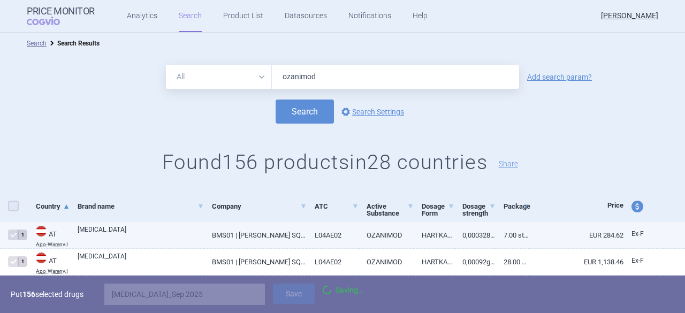
checkbox input "false"
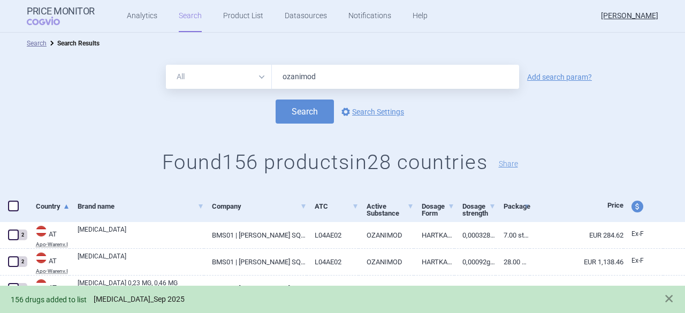
click at [108, 299] on link "[MEDICAL_DATA]_Sep 2025" at bounding box center [139, 299] width 91 height 9
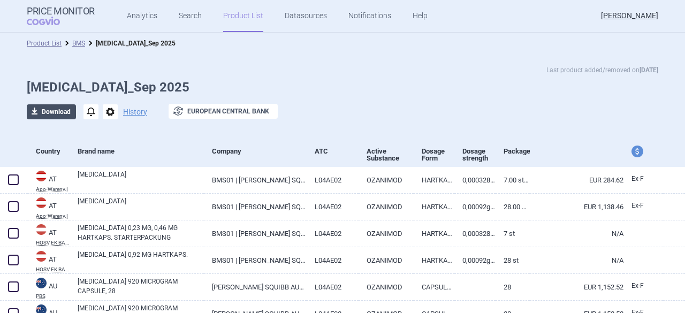
click at [49, 112] on button "download Download" at bounding box center [51, 111] width 49 height 15
select select "EUR"
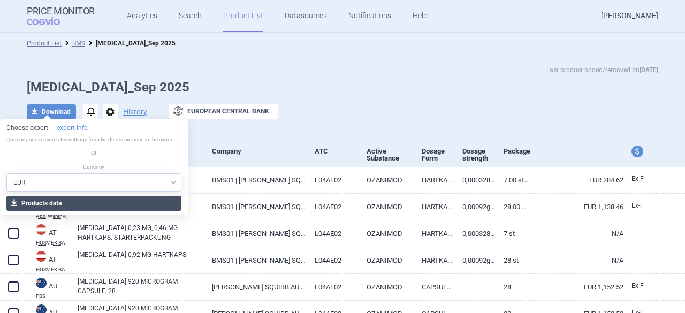
click at [65, 199] on button "download Products data" at bounding box center [93, 203] width 175 height 15
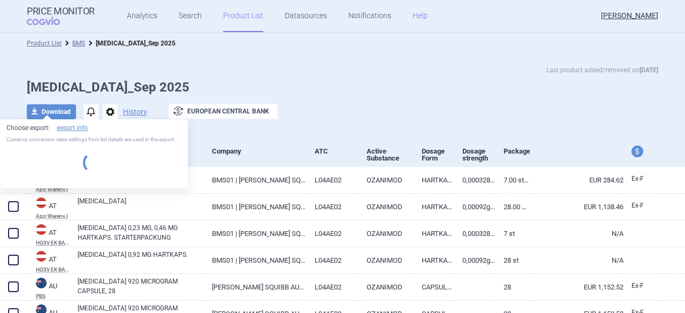
select select "EUR"
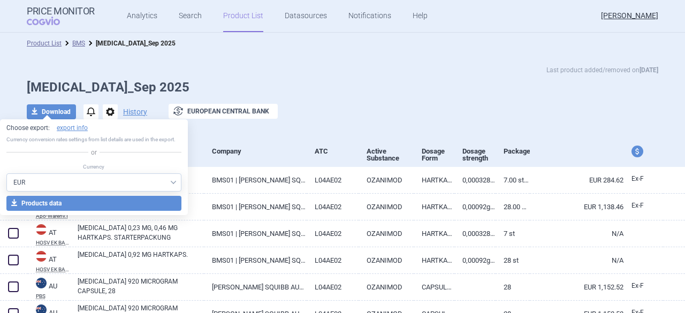
drag, startPoint x: 375, startPoint y: 71, endPoint x: 398, endPoint y: 82, distance: 25.4
click at [375, 71] on div "Last product added/removed on [DATE]" at bounding box center [343, 70] width 632 height 11
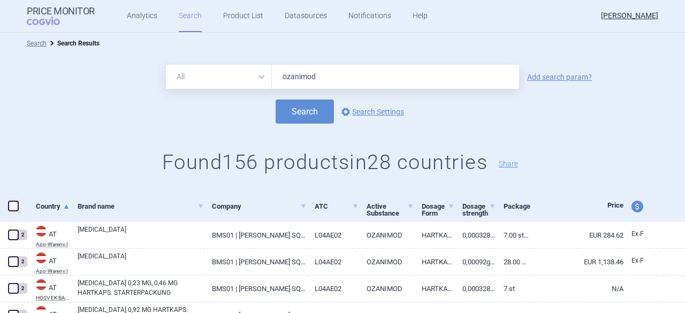
drag, startPoint x: 334, startPoint y: 77, endPoint x: 231, endPoint y: 75, distance: 102.3
click at [231, 75] on div "All Brand Name ATC Company Active Substance Country Newer than ozanimod" at bounding box center [342, 77] width 353 height 24
type input "[MEDICAL_DATA]"
click at [305, 113] on button "Search" at bounding box center [305, 112] width 58 height 24
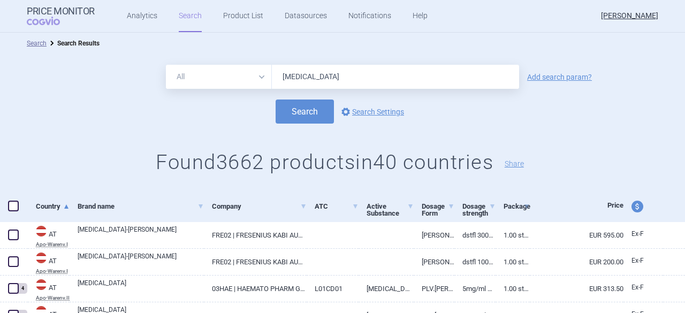
click at [633, 208] on span "price and currency" at bounding box center [638, 207] width 12 height 12
select select "ex-factory"
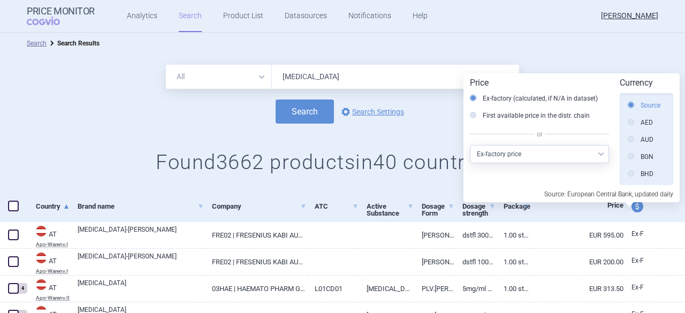
click at [647, 103] on label "Source" at bounding box center [644, 105] width 33 height 11
click at [639, 103] on input "Source" at bounding box center [634, 106] width 11 height 11
click at [451, 38] on div "Search Search Results" at bounding box center [342, 43] width 685 height 21
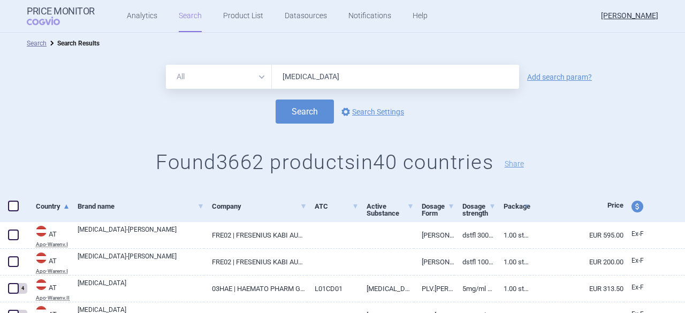
click at [261, 75] on select "All Brand Name ATC Company Active Substance Country Newer than" at bounding box center [219, 77] width 106 height 24
click at [166, 65] on select "All Brand Name ATC Company Active Substance Country Newer than" at bounding box center [219, 77] width 106 height 24
click at [258, 78] on select "All Brand Name ATC Company Active Substance Country Newer than" at bounding box center [219, 77] width 106 height 24
click at [69, 92] on form "All Brand Name ATC Company Active Substance Country Newer than Add search param…" at bounding box center [342, 94] width 685 height 59
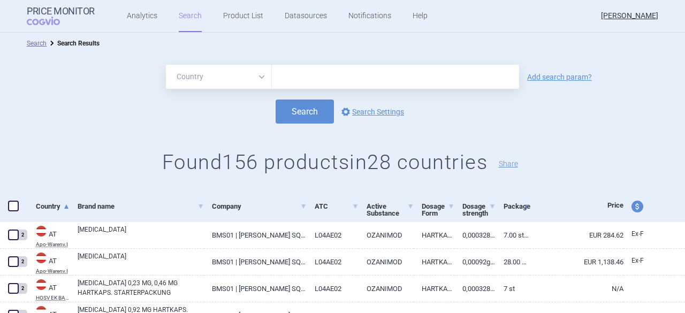
click at [259, 76] on select "All Brand Name ATC Company Active Substance Country Newer than" at bounding box center [219, 77] width 106 height 24
select select "activeSubstance"
click at [166, 65] on select "All Brand Name ATC Company Active Substance Country Newer than" at bounding box center [219, 77] width 106 height 24
click at [236, 117] on div "Search options Search Settings" at bounding box center [342, 112] width 685 height 24
click at [283, 74] on input "text" at bounding box center [395, 77] width 247 height 24
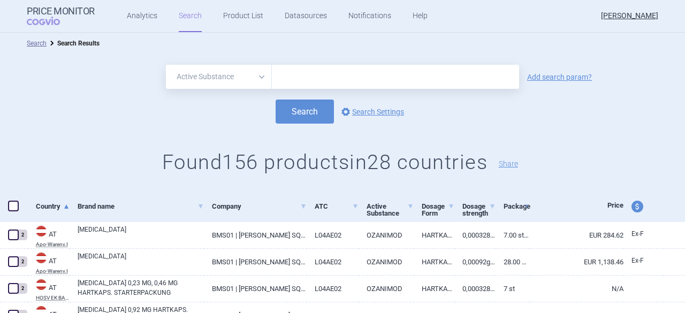
click at [354, 81] on input "text" at bounding box center [395, 77] width 247 height 24
type input "[MEDICAL_DATA]"
click at [276, 100] on button "Search" at bounding box center [305, 112] width 58 height 24
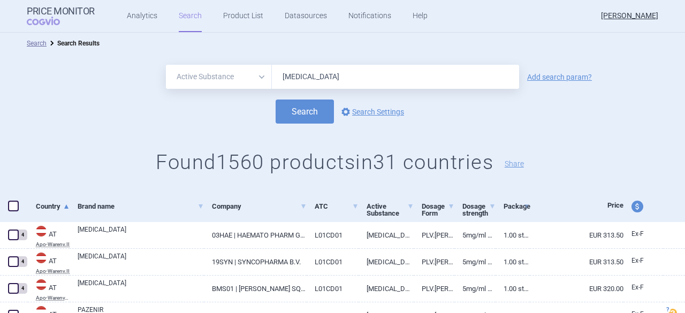
click at [259, 75] on select "All Brand Name ATC Company Active Substance Country Newer than" at bounding box center [219, 77] width 106 height 24
select select "all"
click at [166, 65] on select "All Brand Name ATC Company Active Substance Country Newer than" at bounding box center [219, 77] width 106 height 24
drag, startPoint x: 347, startPoint y: 72, endPoint x: 251, endPoint y: 67, distance: 96.5
click at [251, 67] on div "All Brand Name ATC Company Active Substance Country Newer than [MEDICAL_DATA]" at bounding box center [342, 77] width 353 height 24
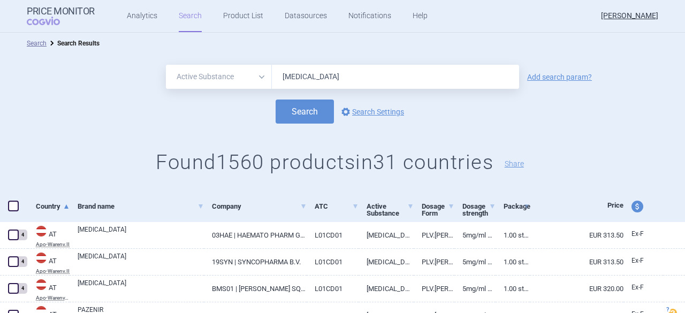
drag, startPoint x: 332, startPoint y: 81, endPoint x: 263, endPoint y: 74, distance: 70.0
click at [263, 74] on div "All Brand Name ATC Company Active Substance Country Newer than [MEDICAL_DATA]" at bounding box center [342, 77] width 353 height 24
click at [256, 77] on select "All Brand Name ATC Company Active Substance Country Newer than" at bounding box center [219, 77] width 106 height 24
select select "all"
click at [166, 65] on select "All Brand Name ATC Company Active Substance Country Newer than" at bounding box center [219, 77] width 106 height 24
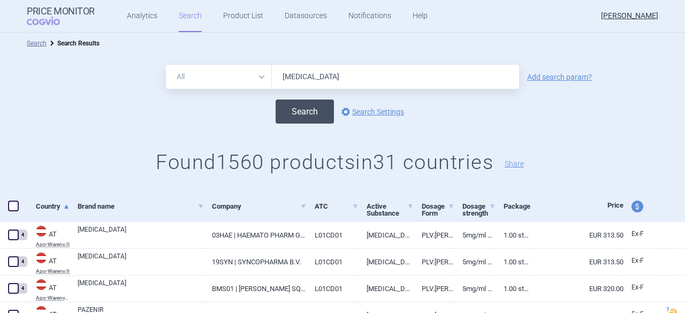
click at [301, 115] on button "Search" at bounding box center [305, 112] width 58 height 24
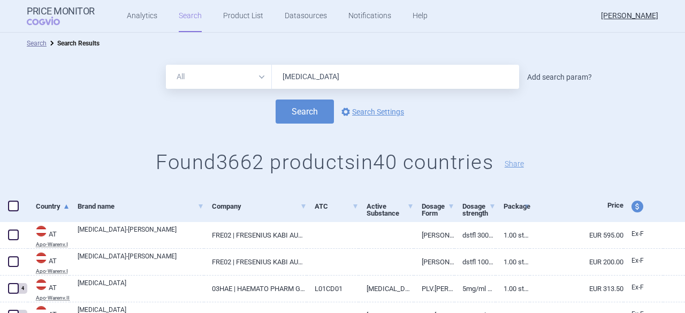
click at [557, 77] on link "Add search param?" at bounding box center [559, 76] width 65 height 7
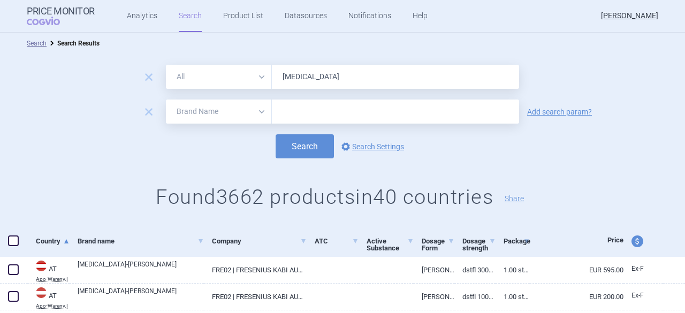
click at [300, 115] on input "text" at bounding box center [395, 112] width 247 height 24
click at [256, 111] on select "All Brand Name ATC Company Active Substance Country Newer than" at bounding box center [219, 112] width 106 height 24
select select "country"
click at [166, 100] on select "All Brand Name ATC Company Active Substance Country Newer than" at bounding box center [219, 112] width 106 height 24
click at [282, 110] on input "text" at bounding box center [395, 112] width 237 height 14
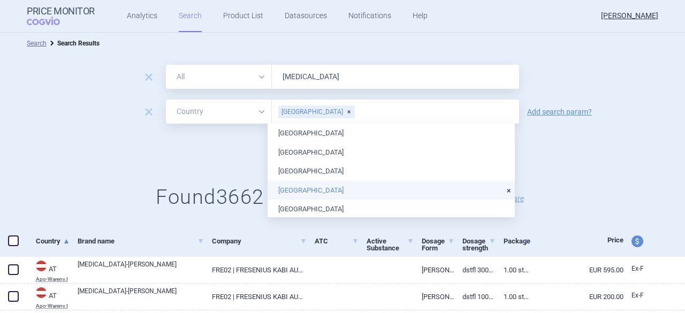
click at [303, 191] on li "[GEOGRAPHIC_DATA]" at bounding box center [391, 190] width 247 height 19
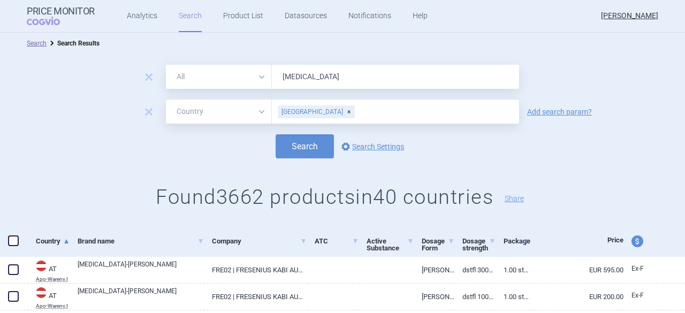
click at [598, 167] on div "remove All Brand Name ATC Company Active Substance Country Newer than [MEDICAL_…" at bounding box center [342, 140] width 685 height 172
drag, startPoint x: 320, startPoint y: 107, endPoint x: 341, endPoint y: 113, distance: 21.3
click at [356, 107] on input "text" at bounding box center [435, 112] width 158 height 14
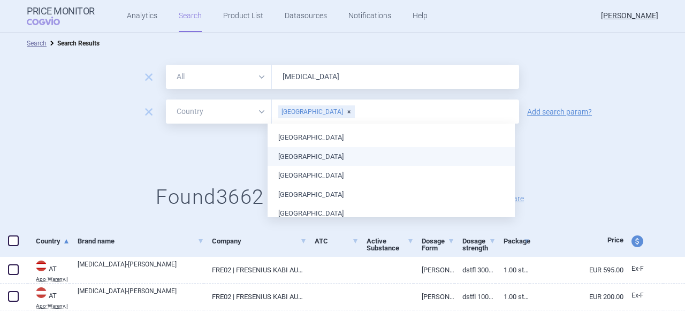
scroll to position [107, 0]
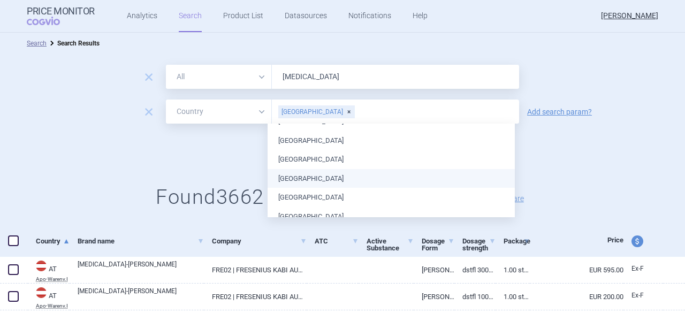
click at [320, 177] on li "[GEOGRAPHIC_DATA]" at bounding box center [391, 178] width 247 height 19
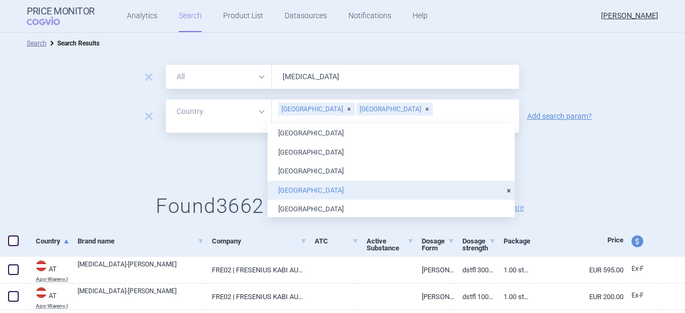
click at [386, 117] on input "text" at bounding box center [395, 124] width 237 height 14
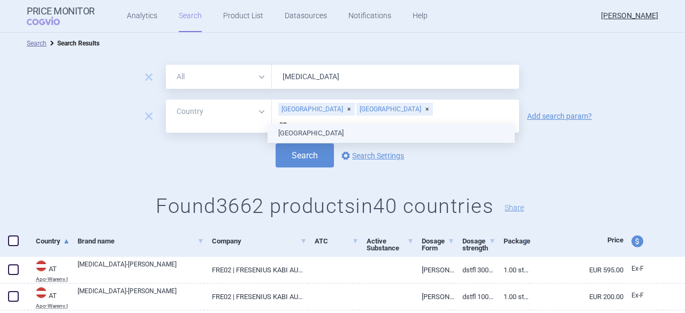
scroll to position [0, 0]
type input "[GEOGRAPHIC_DATA]"
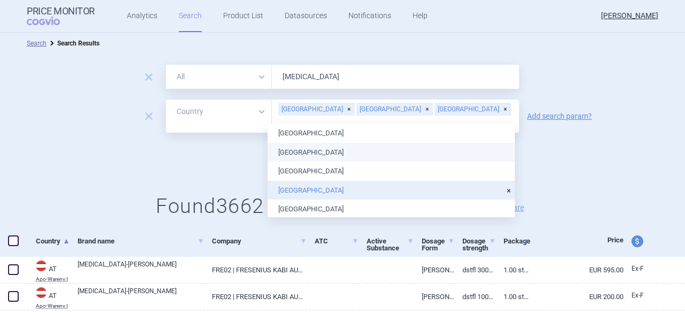
click at [596, 168] on div "remove All Brand Name ATC Company Active Substance Country Newer than [MEDICAL_…" at bounding box center [342, 145] width 685 height 182
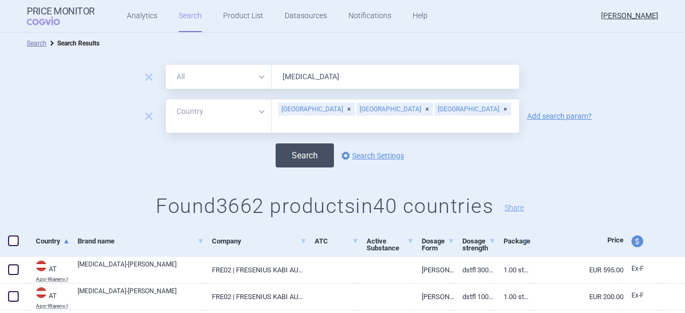
click at [305, 144] on button "Search" at bounding box center [305, 155] width 58 height 24
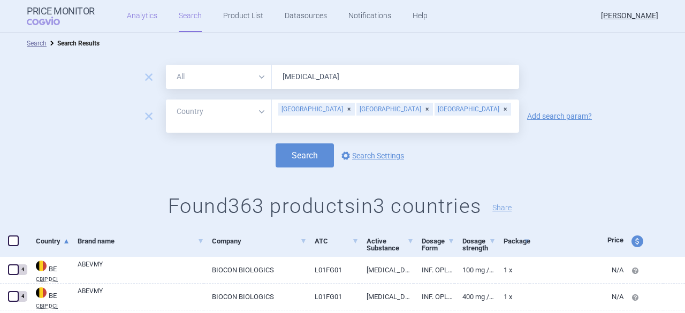
click at [130, 14] on link "Analytics" at bounding box center [142, 16] width 31 height 32
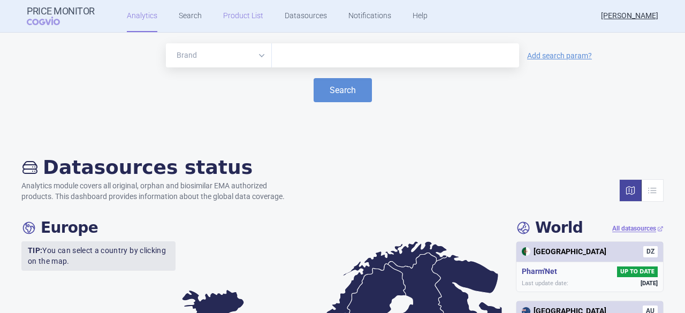
click at [237, 17] on link "Product List" at bounding box center [243, 16] width 40 height 32
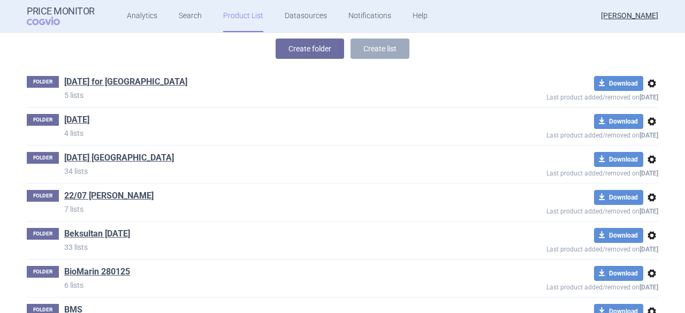
scroll to position [203, 0]
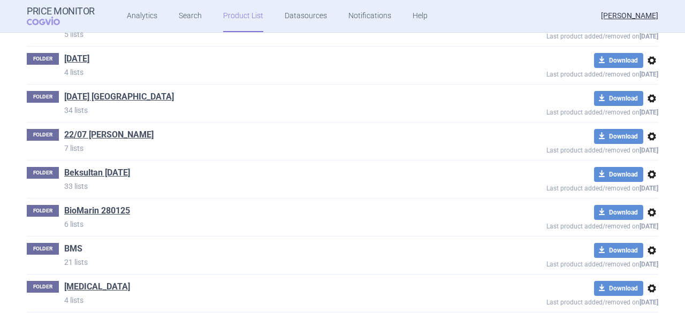
click at [65, 247] on link "BMS" at bounding box center [73, 249] width 18 height 12
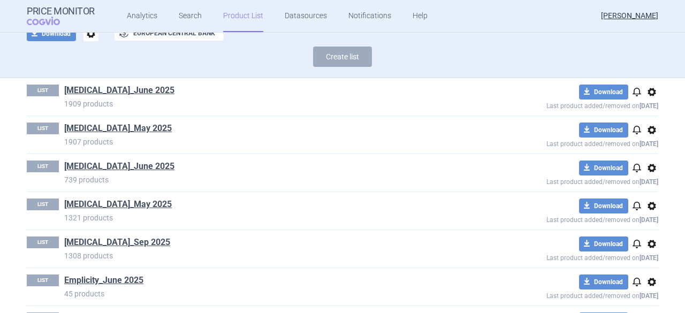
scroll to position [5, 0]
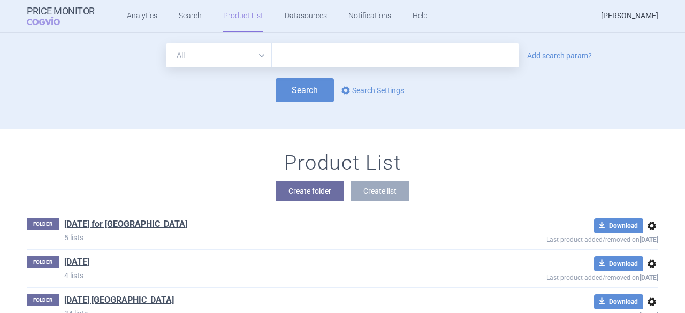
click at [285, 58] on input "text" at bounding box center [395, 55] width 247 height 24
click at [293, 57] on input "text" at bounding box center [395, 55] width 247 height 24
type input "[MEDICAL_DATA]"
click at [543, 55] on link "Add search param?" at bounding box center [559, 55] width 65 height 7
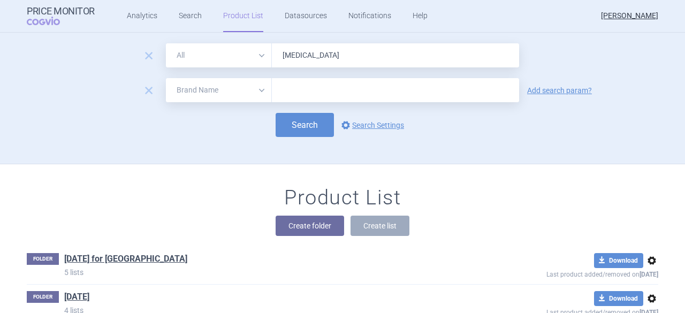
click at [193, 88] on select "All Brand Name ATC Company Active Substance Country Newer than" at bounding box center [219, 90] width 106 height 24
select select "country"
click at [166, 78] on select "All Brand Name ATC Company Active Substance Country Newer than" at bounding box center [219, 90] width 106 height 24
click at [292, 92] on input "text" at bounding box center [395, 91] width 237 height 14
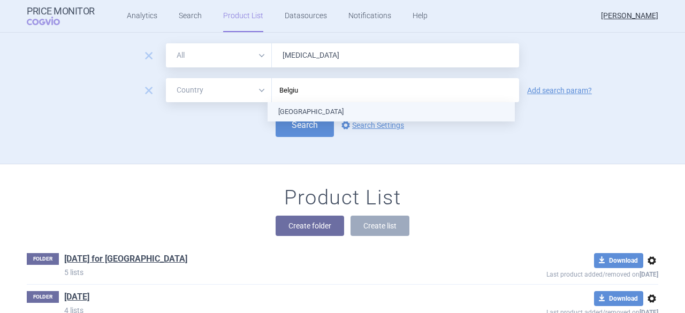
type input "[GEOGRAPHIC_DATA]"
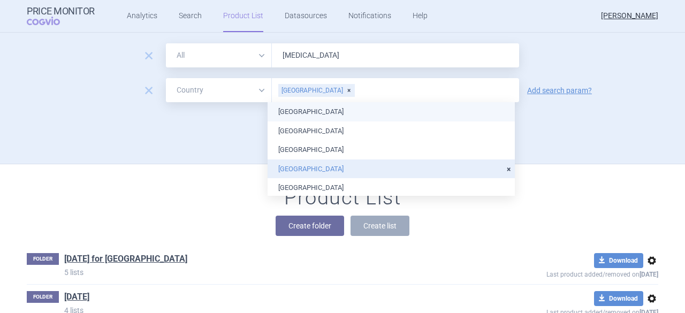
click at [594, 118] on div "Search options Search Settings" at bounding box center [343, 125] width 632 height 24
click at [356, 90] on input "text" at bounding box center [435, 91] width 158 height 14
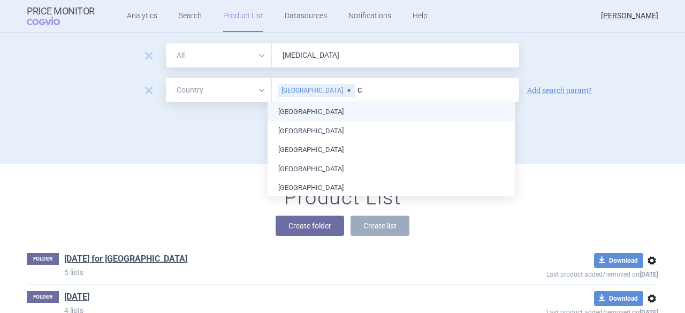
type input "Cz"
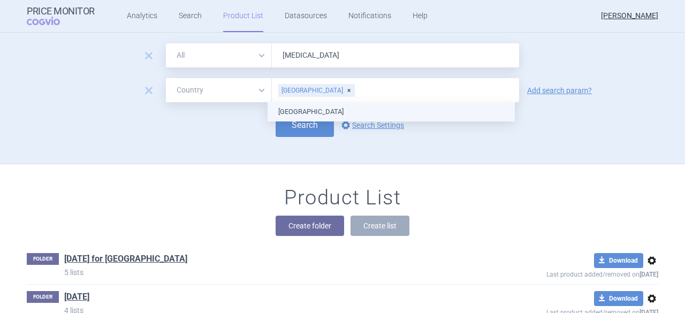
click at [361, 113] on ul "[GEOGRAPHIC_DATA]" at bounding box center [391, 111] width 247 height 19
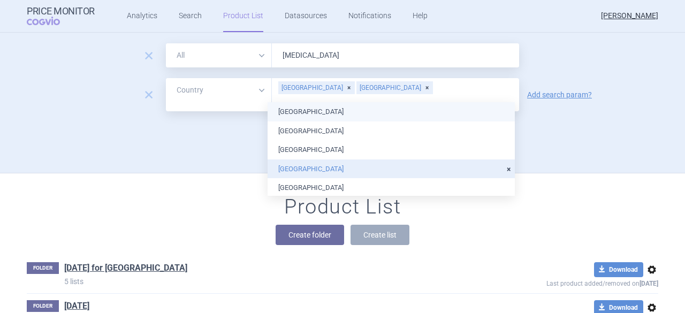
click at [380, 95] on input "text" at bounding box center [395, 102] width 237 height 14
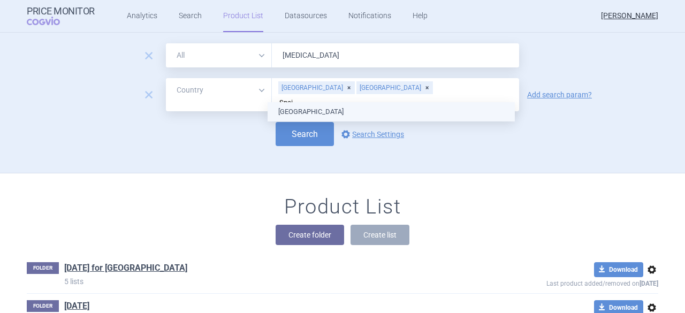
type input "[GEOGRAPHIC_DATA]"
click at [292, 113] on ul "[GEOGRAPHIC_DATA]" at bounding box center [391, 111] width 247 height 19
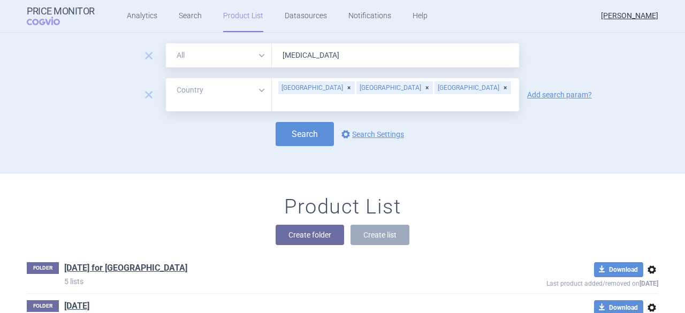
click at [409, 95] on input "text" at bounding box center [395, 102] width 237 height 14
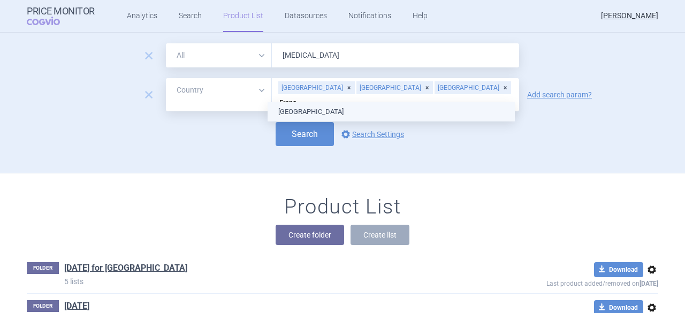
type input "[GEOGRAPHIC_DATA]"
click at [290, 111] on body "Price Monitor COGVIO Analytics Search Product List Datasources Notifications He…" at bounding box center [342, 156] width 685 height 313
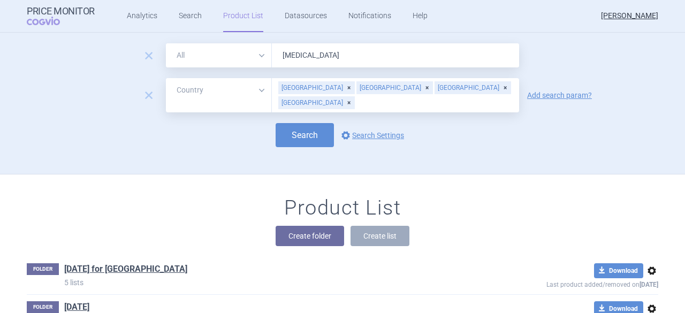
click at [590, 158] on div "remove All Brand Name ATC Company Active Substance Country Newer than [MEDICAL_…" at bounding box center [342, 108] width 675 height 131
click at [452, 88] on div "[GEOGRAPHIC_DATA] [GEOGRAPHIC_DATA] [GEOGRAPHIC_DATA] [GEOGRAPHIC_DATA]" at bounding box center [395, 95] width 247 height 34
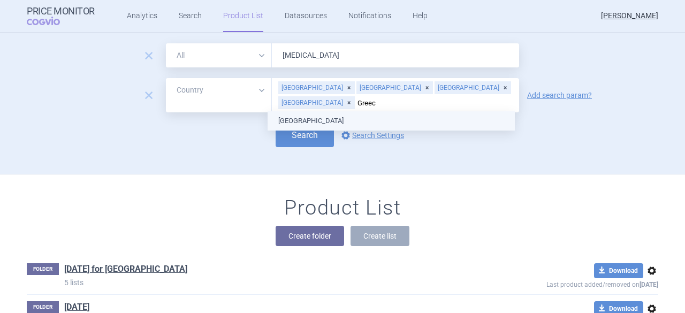
type input "[GEOGRAPHIC_DATA]"
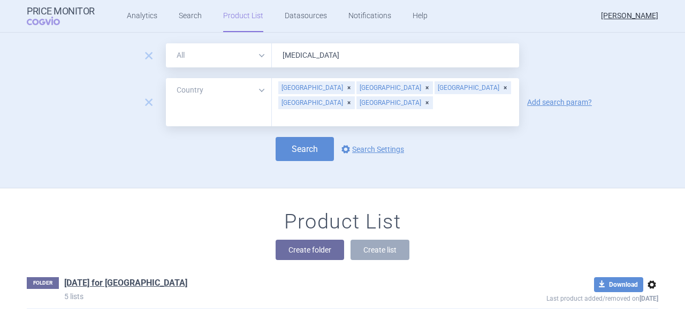
click at [601, 157] on div "remove All Brand Name ATC Company Active Substance Country Newer than [MEDICAL_…" at bounding box center [342, 115] width 675 height 145
click at [305, 137] on button "Search" at bounding box center [305, 149] width 58 height 24
select select "country"
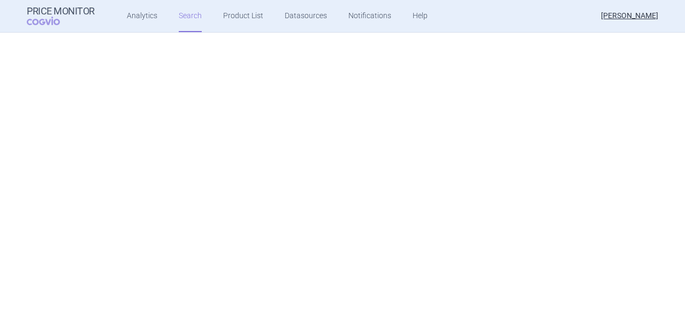
select select "country"
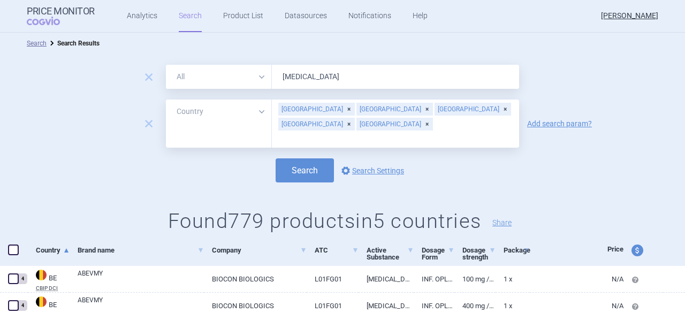
click at [632, 250] on span "price and currency" at bounding box center [638, 251] width 12 height 12
select select "ex-factory"
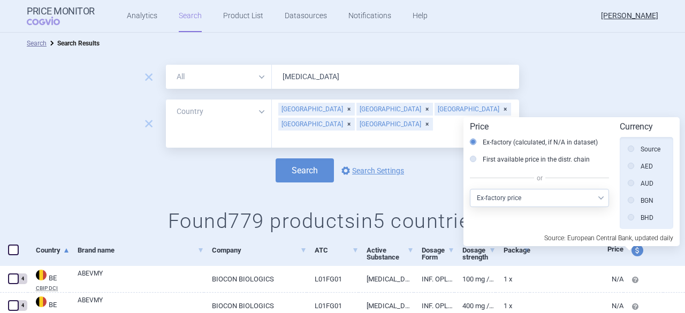
scroll to position [241, 0]
click at [558, 139] on label "Ex-factory (calculated, if N/A in dataset)" at bounding box center [534, 142] width 128 height 11
click at [481, 139] on input "Ex-factory (calculated, if N/A in dataset)" at bounding box center [476, 143] width 11 height 11
click at [649, 148] on label "Source" at bounding box center [644, 149] width 33 height 11
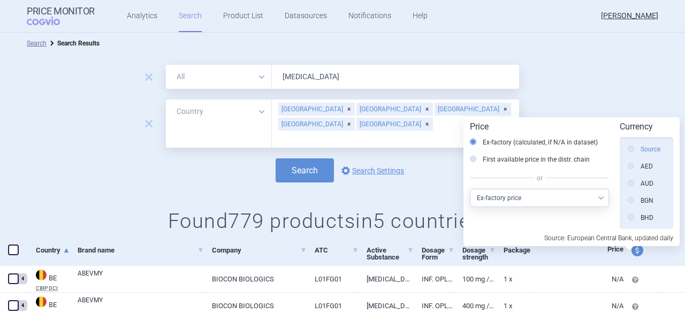
click at [639, 148] on input "Source" at bounding box center [634, 150] width 11 height 11
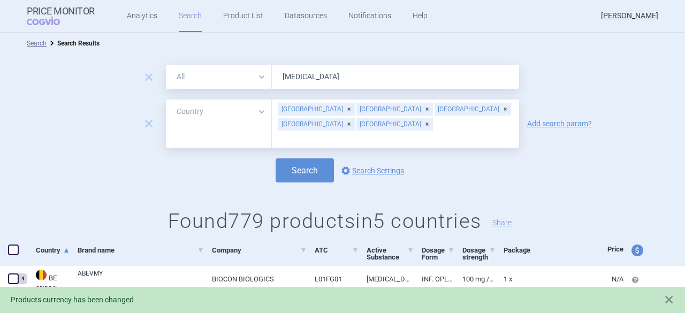
click at [591, 209] on h1 "Found 779 products in 5 countries Share" at bounding box center [342, 221] width 685 height 25
click at [16, 253] on span at bounding box center [13, 250] width 11 height 11
checkbox input "true"
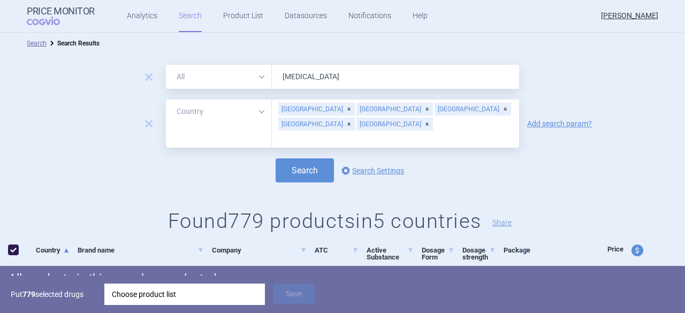
click at [166, 298] on div "Choose product list" at bounding box center [185, 294] width 146 height 21
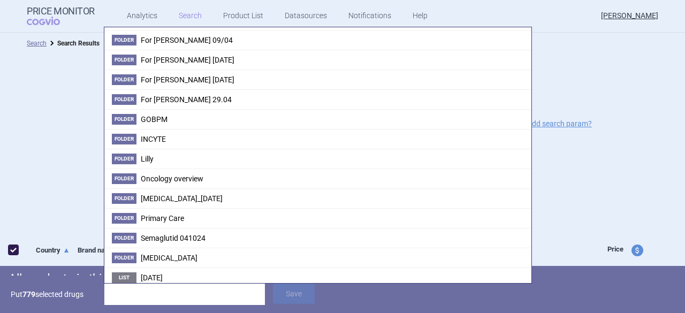
scroll to position [428, 0]
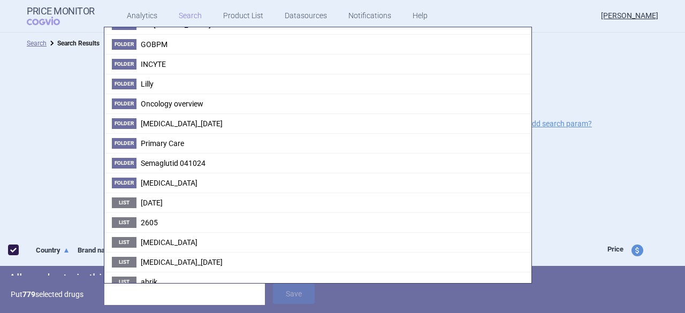
click at [558, 162] on div "Search options Search Settings" at bounding box center [342, 170] width 685 height 24
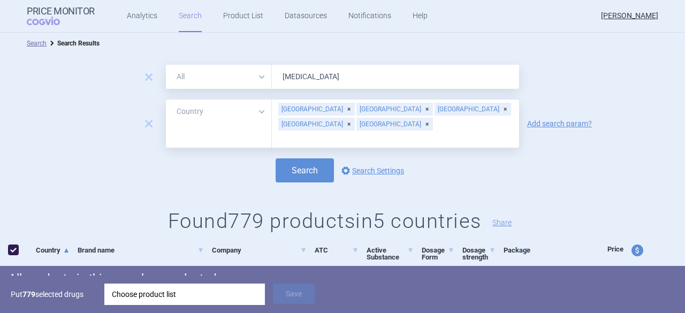
click at [488, 105] on div "[GEOGRAPHIC_DATA] [GEOGRAPHIC_DATA] [GEOGRAPHIC_DATA] [GEOGRAPHIC_DATA] [GEOGRA…" at bounding box center [395, 124] width 247 height 48
type input "[GEOGRAPHIC_DATA]"
click at [300, 143] on ul "[GEOGRAPHIC_DATA]" at bounding box center [391, 142] width 247 height 19
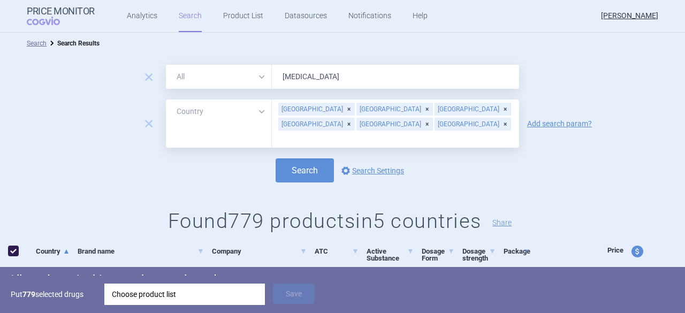
click at [322, 132] on input "text" at bounding box center [395, 139] width 237 height 14
type input "[GEOGRAPHIC_DATA]"
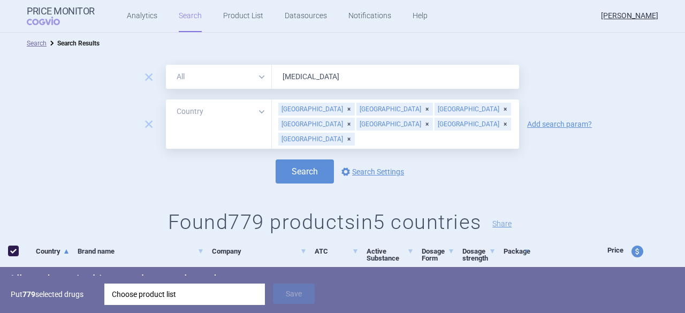
click at [356, 132] on input "text" at bounding box center [435, 139] width 158 height 14
type input "Nether"
click at [305, 143] on ul "[GEOGRAPHIC_DATA]" at bounding box center [391, 143] width 247 height 19
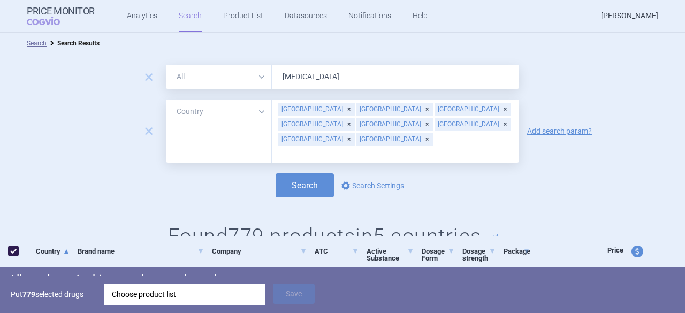
click at [402, 147] on input "text" at bounding box center [395, 154] width 237 height 14
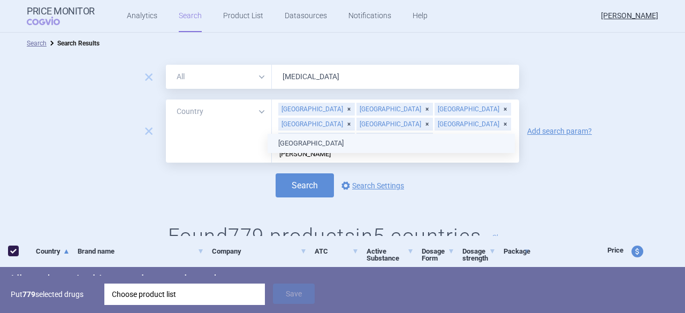
type input "[GEOGRAPHIC_DATA]"
click at [294, 142] on body "Price Monitor COGVIO Analytics Search Product List Datasources Notifications He…" at bounding box center [342, 156] width 685 height 313
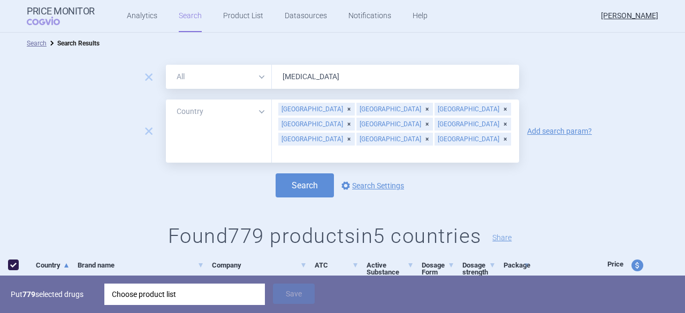
click at [439, 128] on div "[GEOGRAPHIC_DATA] [GEOGRAPHIC_DATA] [GEOGRAPHIC_DATA] [GEOGRAPHIC_DATA] [GEOGRA…" at bounding box center [395, 131] width 247 height 63
click at [437, 123] on div "[GEOGRAPHIC_DATA] [GEOGRAPHIC_DATA] [GEOGRAPHIC_DATA] [GEOGRAPHIC_DATA] [GEOGRA…" at bounding box center [395, 131] width 247 height 63
type input "[GEOGRAPHIC_DATA]"
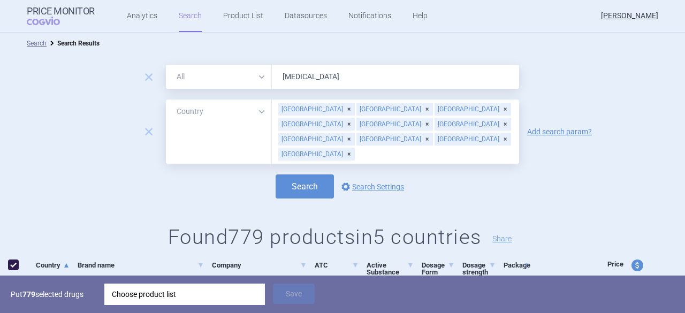
click at [475, 126] on div "[GEOGRAPHIC_DATA] [GEOGRAPHIC_DATA] [GEOGRAPHIC_DATA] [GEOGRAPHIC_DATA] [GEOGRA…" at bounding box center [395, 132] width 247 height 64
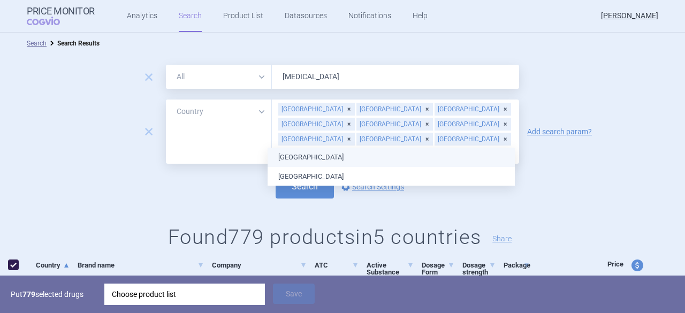
type input "Slova"
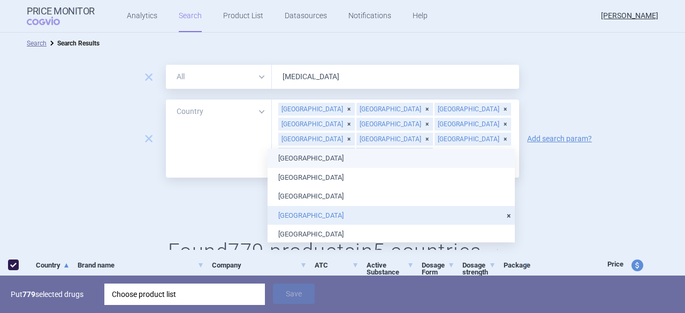
click at [330, 162] on input "text" at bounding box center [395, 169] width 237 height 14
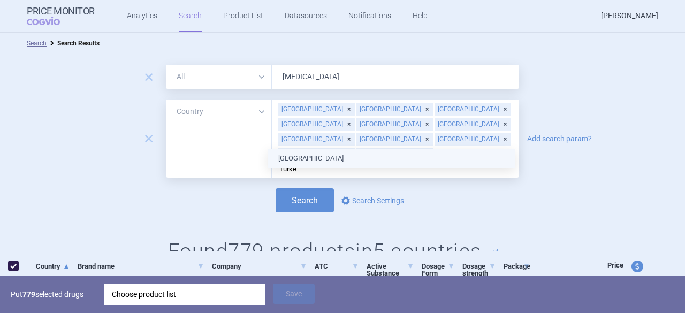
type input "[GEOGRAPHIC_DATA]"
click at [289, 158] on ul "[GEOGRAPHIC_DATA]" at bounding box center [391, 158] width 247 height 19
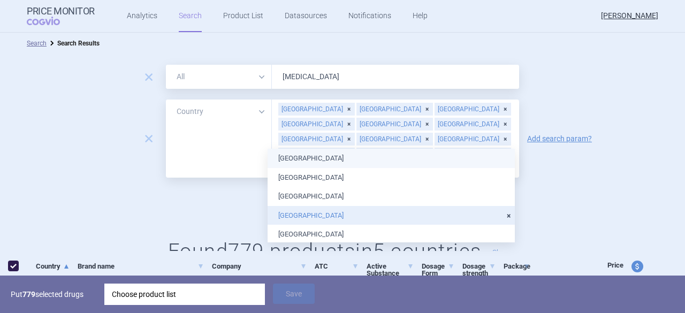
click at [145, 188] on div "Search options Search Settings" at bounding box center [342, 200] width 685 height 24
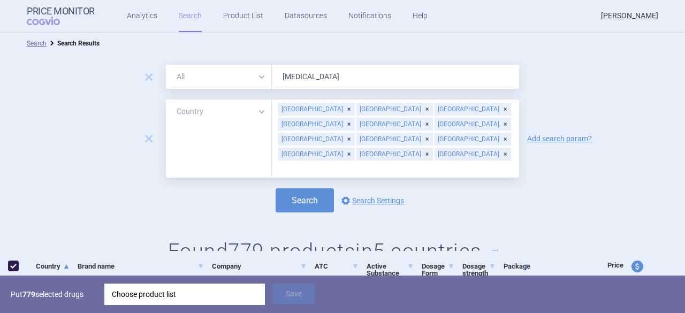
click at [358, 162] on input "text" at bounding box center [395, 169] width 237 height 14
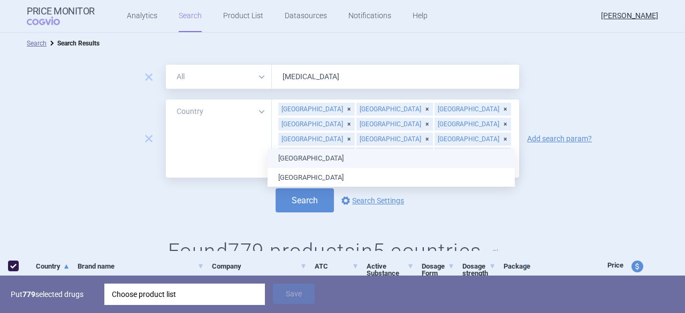
type input "United"
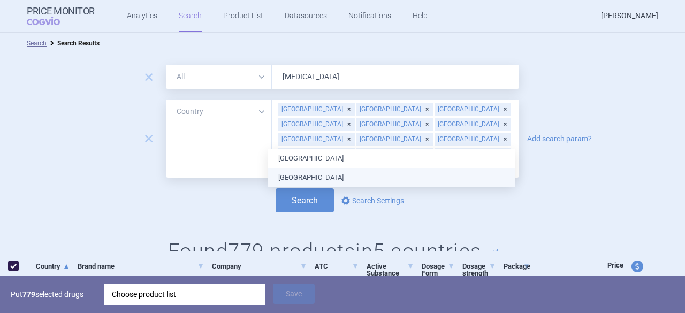
click at [326, 182] on ul "[GEOGRAPHIC_DATA] [GEOGRAPHIC_DATA]" at bounding box center [391, 168] width 247 height 38
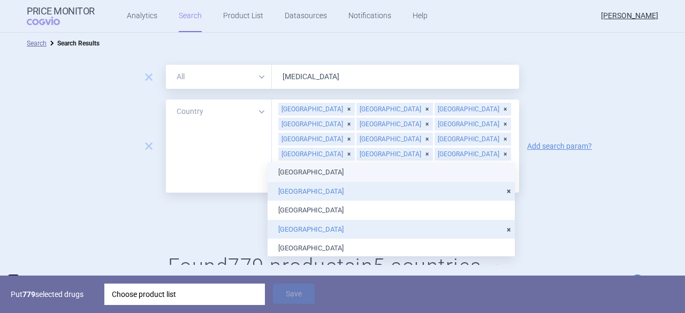
click at [587, 203] on div "Search options Search Settings" at bounding box center [342, 215] width 685 height 24
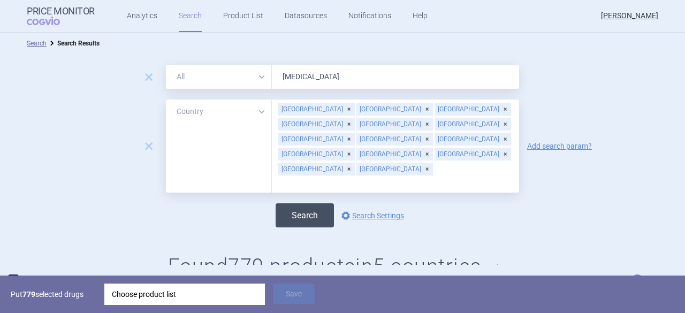
click at [284, 203] on button "Search" at bounding box center [305, 215] width 58 height 24
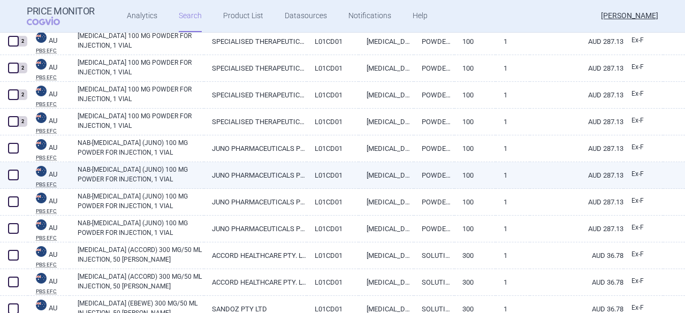
scroll to position [107, 0]
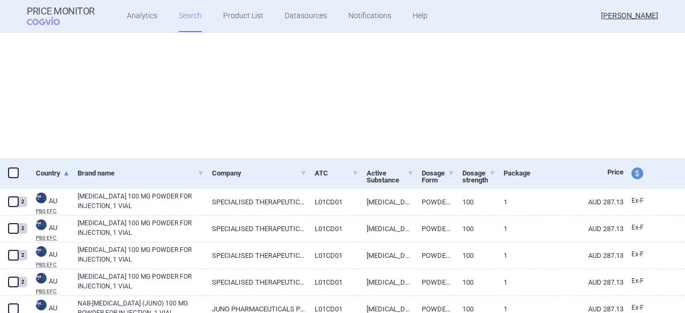
select select "country"
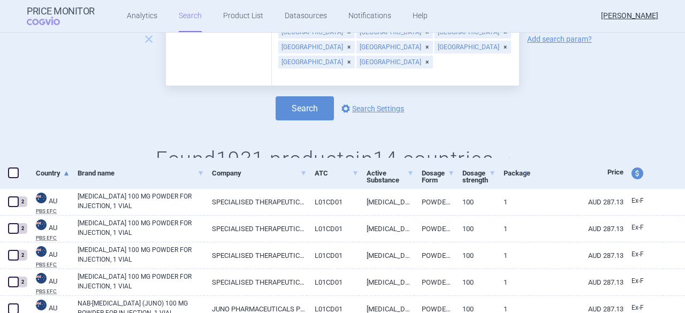
click at [632, 175] on span "price and currency" at bounding box center [638, 174] width 12 height 12
select select "ex-factory"
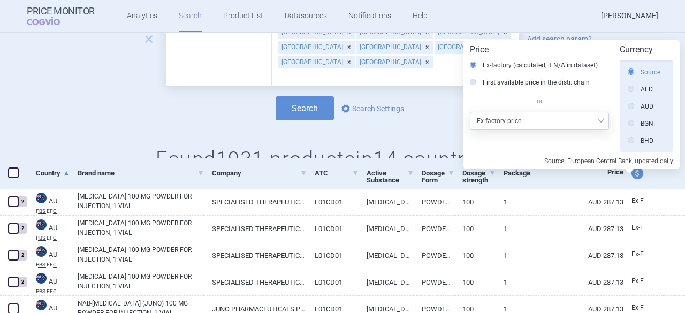
click at [649, 71] on label "Source" at bounding box center [644, 72] width 33 height 11
click at [639, 71] on input "Source" at bounding box center [634, 72] width 11 height 11
click at [426, 101] on div "remove All Brand Name ATC Company Active Substance Country Newer than [MEDICAL_…" at bounding box center [342, 67] width 685 height 241
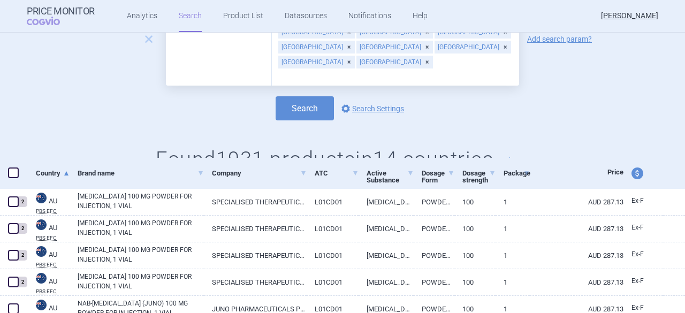
click at [17, 175] on span at bounding box center [13, 173] width 11 height 11
checkbox input "true"
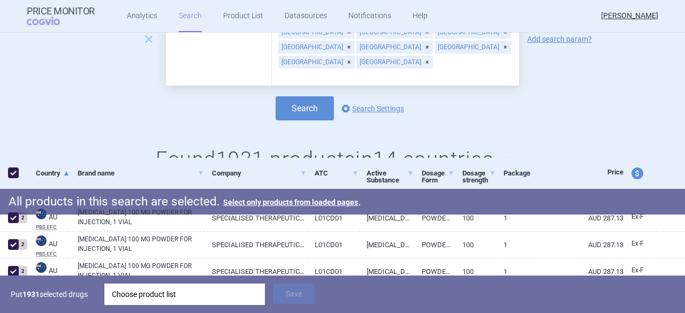
click at [171, 304] on div "Choose product list" at bounding box center [185, 294] width 146 height 21
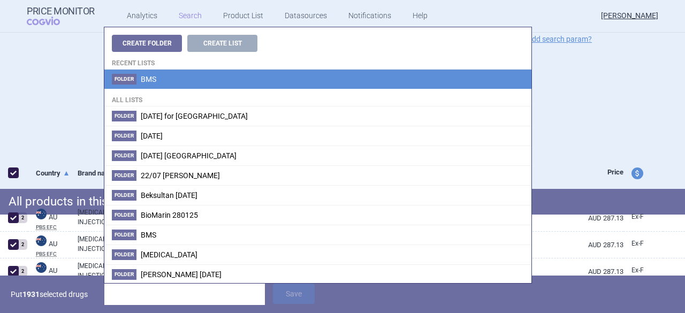
click at [168, 80] on li "Folder BMS" at bounding box center [317, 79] width 427 height 19
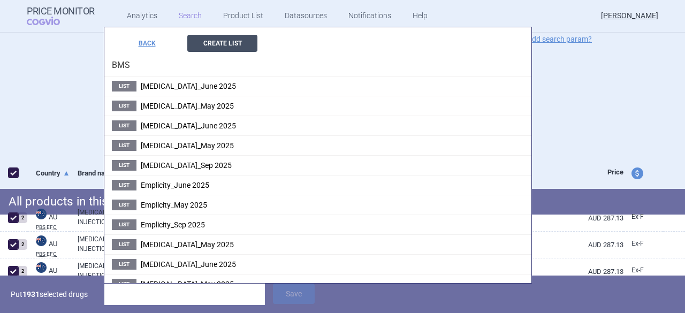
click at [226, 44] on button "Create List" at bounding box center [222, 43] width 70 height 17
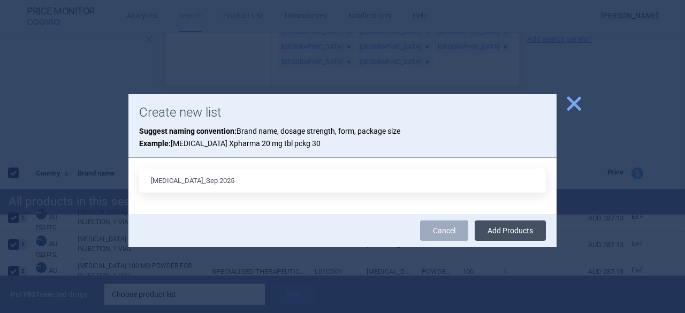
type input "[MEDICAL_DATA]_Sep 2025"
click at [511, 232] on button "Add Products" at bounding box center [510, 231] width 71 height 20
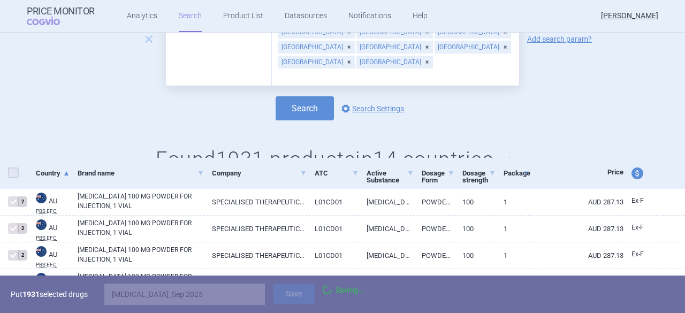
checkbox input "false"
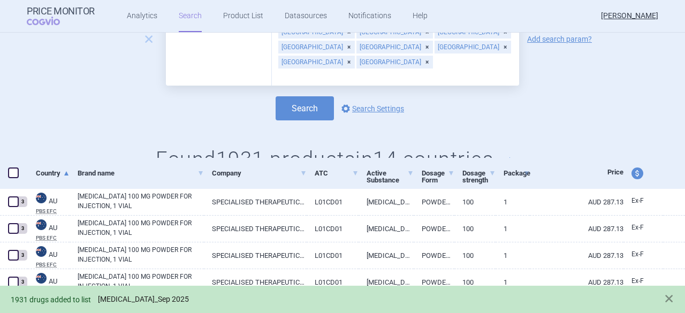
click at [123, 298] on link "[MEDICAL_DATA]_Sep 2025" at bounding box center [143, 299] width 91 height 9
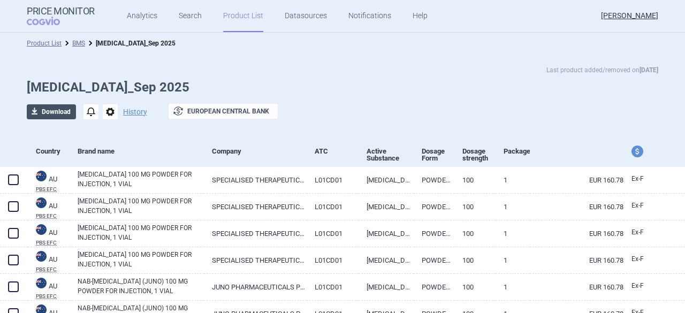
click at [43, 110] on button "download Download" at bounding box center [51, 111] width 49 height 15
select select "EUR"
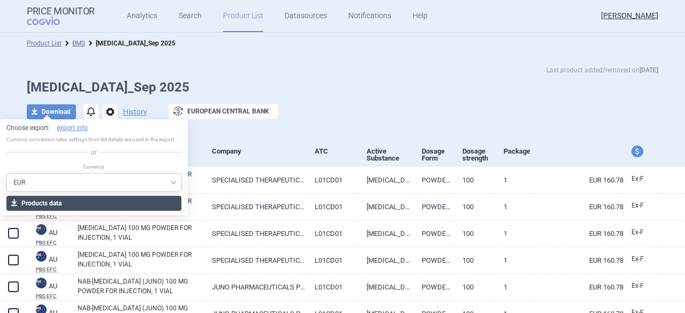
click at [39, 200] on button "download Products data" at bounding box center [93, 203] width 175 height 15
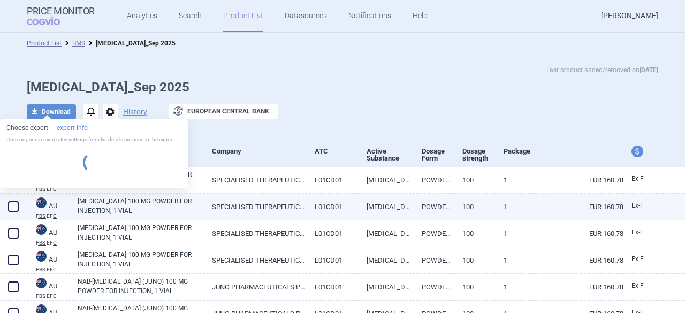
select select "EUR"
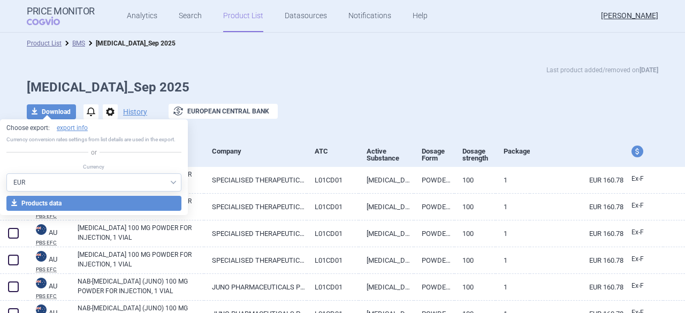
click at [364, 67] on div "Last product added/removed on [DATE]" at bounding box center [343, 70] width 632 height 11
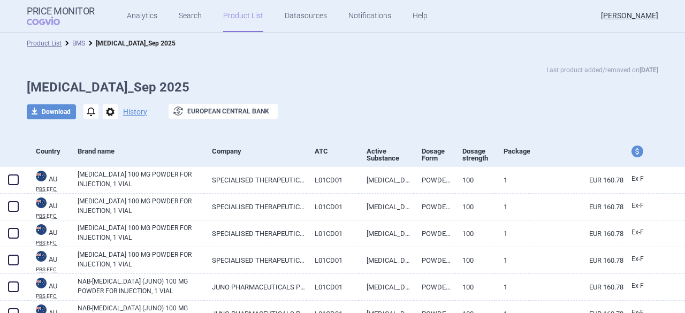
click at [72, 42] on link "BMS" at bounding box center [78, 43] width 13 height 7
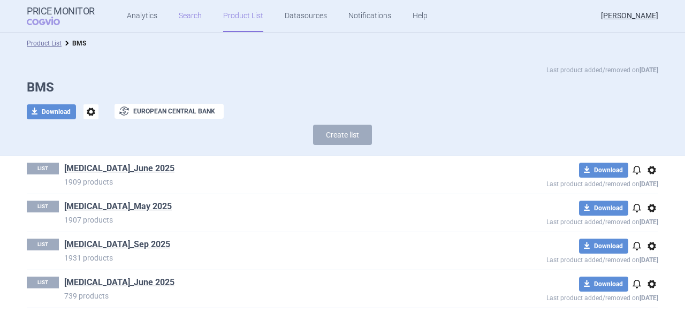
click at [179, 16] on link "Search" at bounding box center [190, 16] width 23 height 32
